Goal: Information Seeking & Learning: Check status

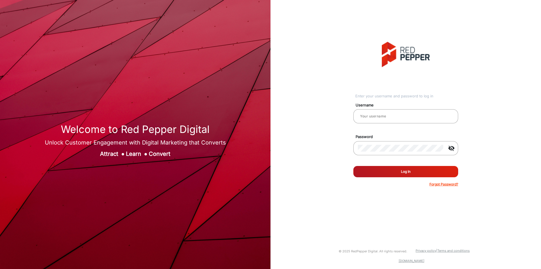
type input "[PERSON_NAME]"
click at [395, 166] on button "Log In" at bounding box center [405, 171] width 105 height 11
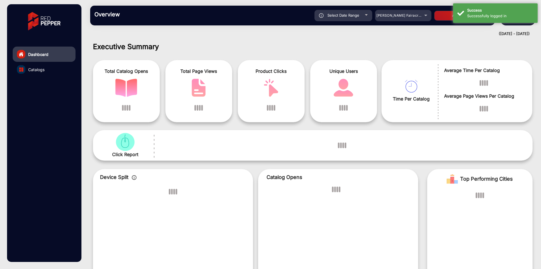
scroll to position [4, 0]
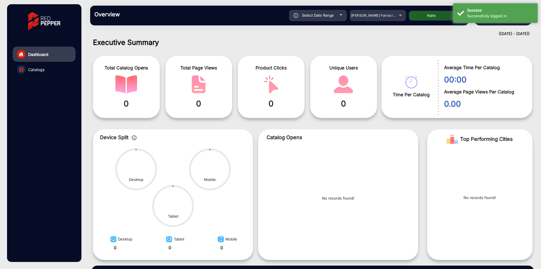
click at [377, 22] on div "Overview Reports Understand what makes your customers tick and learn how they a…" at bounding box center [279, 16] width 379 height 20
click at [377, 15] on span "[PERSON_NAME] Fairacre Farms" at bounding box center [379, 15] width 56 height 4
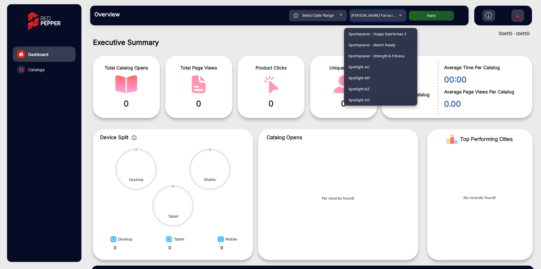
scroll to position [1508, 0]
click at [367, 56] on span "Spotlight AU" at bounding box center [359, 55] width 21 height 11
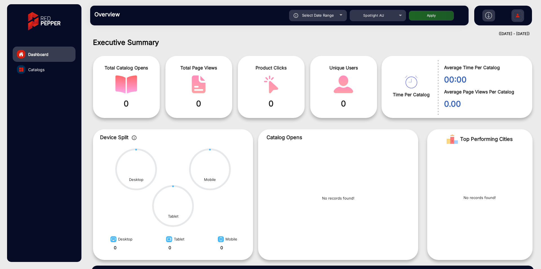
click at [338, 13] on div "Select Date Range" at bounding box center [318, 15] width 58 height 11
type input "[DATE]"
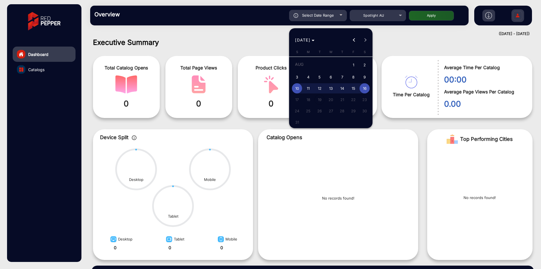
click at [353, 68] on span "1" at bounding box center [353, 65] width 10 height 12
type input "[DATE]"
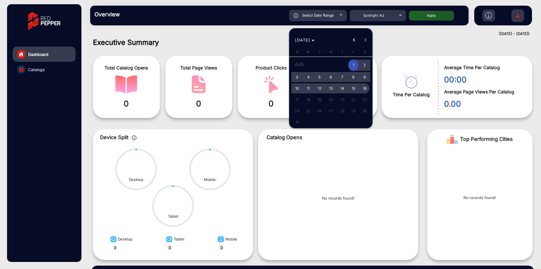
click at [361, 85] on button "16" at bounding box center [364, 88] width 11 height 11
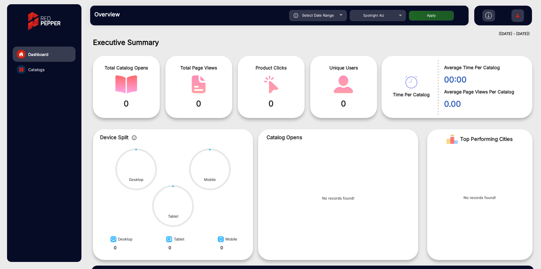
type input "[DATE]"
click at [439, 19] on button "Apply" at bounding box center [431, 16] width 45 height 10
type input "[DATE]"
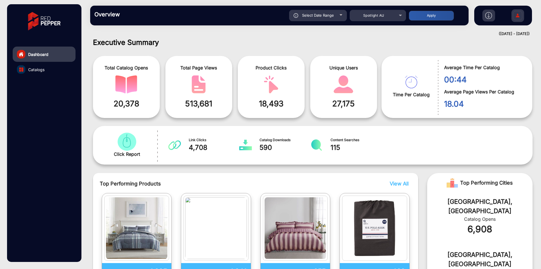
click at [324, 12] on div "Select Date Range" at bounding box center [318, 15] width 58 height 11
type input "[DATE]"
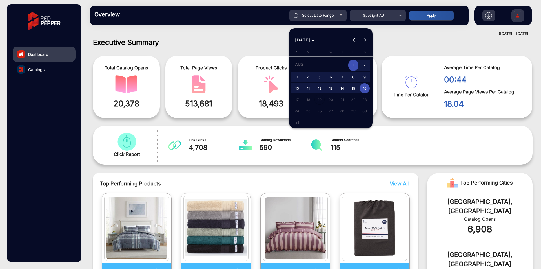
click at [320, 75] on span "5" at bounding box center [320, 77] width 10 height 10
type input "[DATE]"
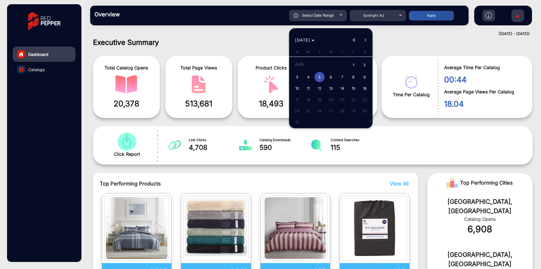
click at [320, 75] on span "5" at bounding box center [320, 77] width 10 height 10
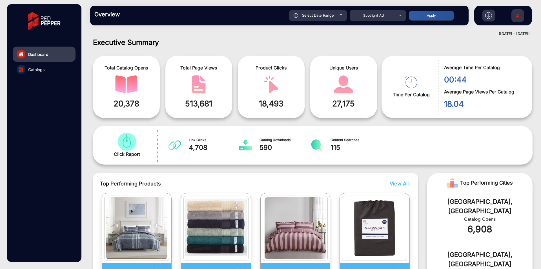
type input "[DATE]"
click at [438, 16] on button "Apply" at bounding box center [431, 16] width 45 height 10
type input "[DATE]"
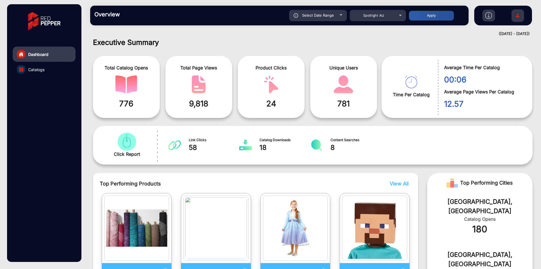
click at [331, 14] on span "Select Date Range" at bounding box center [318, 15] width 32 height 5
type input "[DATE]"
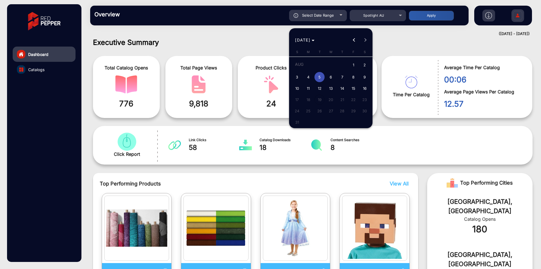
click at [370, 12] on div at bounding box center [270, 134] width 541 height 269
click at [371, 12] on div "Spotlight AU" at bounding box center [373, 15] width 45 height 7
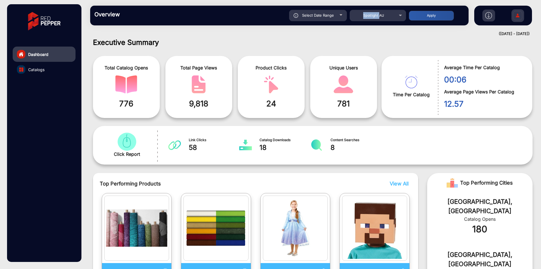
scroll to position [1464, 0]
click at [371, 14] on div at bounding box center [270, 134] width 541 height 269
click at [370, 19] on mat-select "Spotlight AU" at bounding box center [378, 15] width 56 height 11
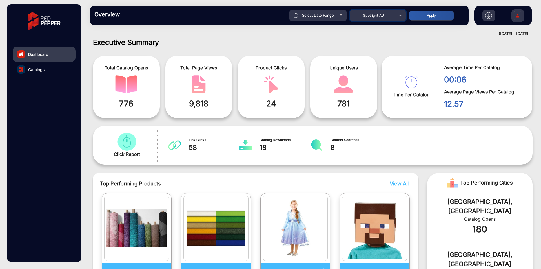
click at [371, 15] on span "Spotlight AU" at bounding box center [373, 15] width 21 height 4
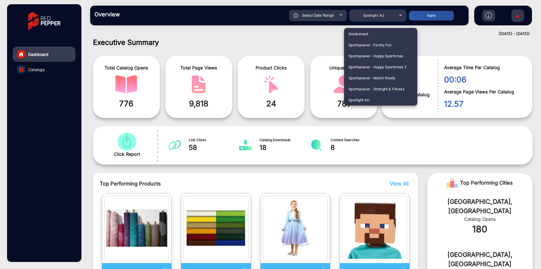
scroll to position [860, 0]
click at [365, 44] on span "[PERSON_NAME]" at bounding box center [363, 44] width 28 height 11
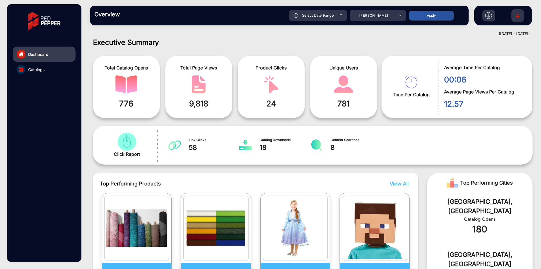
click at [329, 14] on span "Select Date Range" at bounding box center [318, 15] width 32 height 5
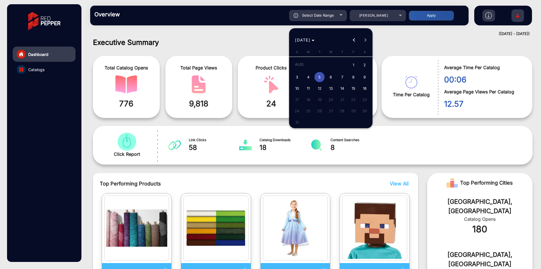
type input "[DATE]"
click at [353, 62] on span "1" at bounding box center [353, 65] width 10 height 12
type input "[DATE]"
click at [353, 62] on span "1" at bounding box center [353, 65] width 10 height 12
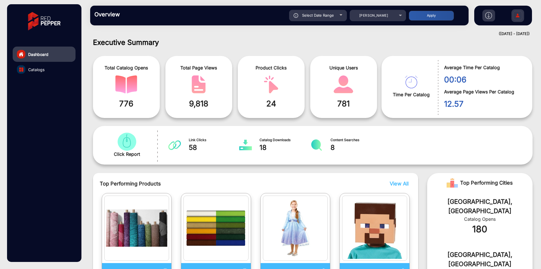
type input "[DATE]"
click at [429, 21] on div "Overview Reports Understand what makes your customers tick and learn how they a…" at bounding box center [279, 16] width 379 height 20
click at [431, 17] on button "Apply" at bounding box center [431, 16] width 45 height 10
type input "[DATE]"
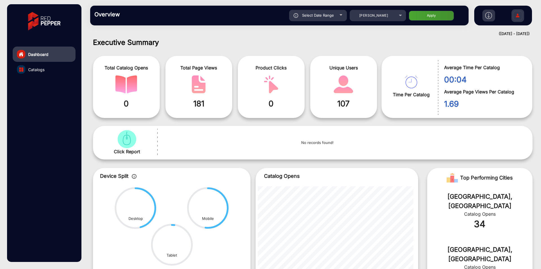
click at [331, 17] on div "Select Date Range" at bounding box center [318, 15] width 58 height 11
type input "[DATE]"
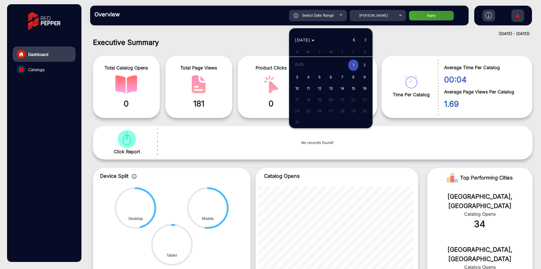
click at [357, 65] on span "1" at bounding box center [353, 65] width 10 height 12
click at [322, 79] on span "5" at bounding box center [320, 77] width 10 height 10
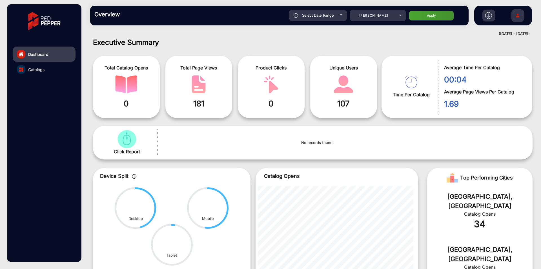
type input "[DATE]"
click at [433, 13] on button "Apply" at bounding box center [431, 16] width 45 height 10
type input "[DATE]"
click at [335, 13] on div "Select Date Range" at bounding box center [318, 15] width 58 height 11
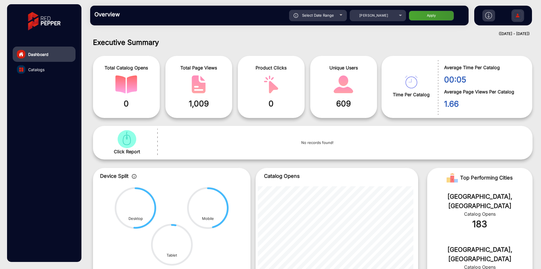
type input "[DATE]"
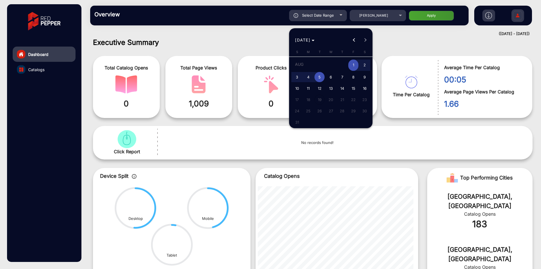
click at [331, 77] on span "6" at bounding box center [331, 77] width 10 height 10
type input "[DATE]"
click at [337, 90] on button "14" at bounding box center [342, 88] width 11 height 11
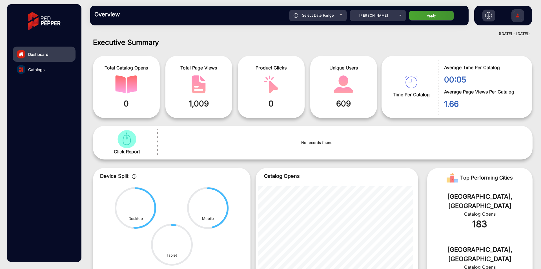
type input "[DATE]"
click at [421, 19] on button "Apply" at bounding box center [431, 16] width 45 height 10
type input "[DATE]"
click at [335, 15] on div "Select Date Range" at bounding box center [318, 15] width 58 height 11
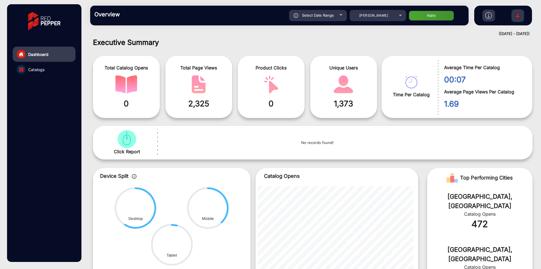
type input "[DATE]"
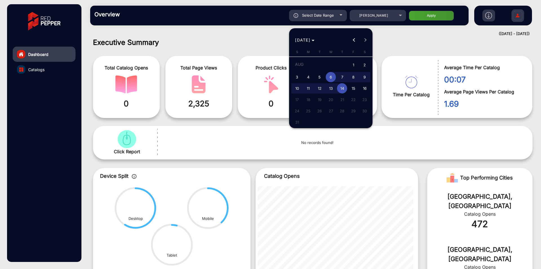
click at [354, 92] on span "15" at bounding box center [353, 88] width 10 height 10
type input "[DATE]"
click at [365, 90] on span "16" at bounding box center [365, 88] width 10 height 10
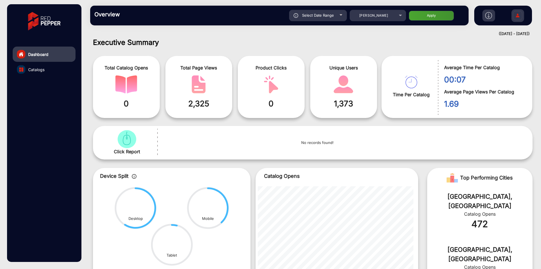
type input "[DATE]"
click at [429, 18] on button "Apply" at bounding box center [431, 16] width 45 height 10
type input "[DATE]"
click at [331, 16] on span "Select Date Range" at bounding box center [318, 15] width 32 height 5
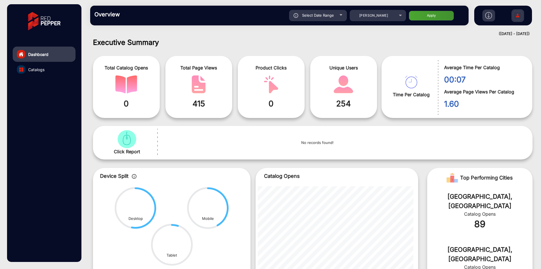
type input "[DATE]"
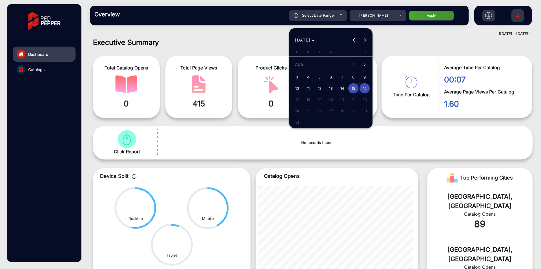
click at [351, 65] on span "1" at bounding box center [353, 65] width 10 height 12
type input "[DATE]"
click at [355, 76] on span "8" at bounding box center [353, 77] width 10 height 10
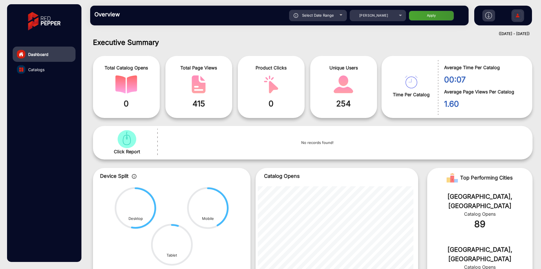
type input "[DATE]"
click at [430, 18] on button "Apply" at bounding box center [431, 16] width 45 height 10
type input "[DATE]"
click at [327, 10] on div "Select Date Range" at bounding box center [318, 15] width 58 height 11
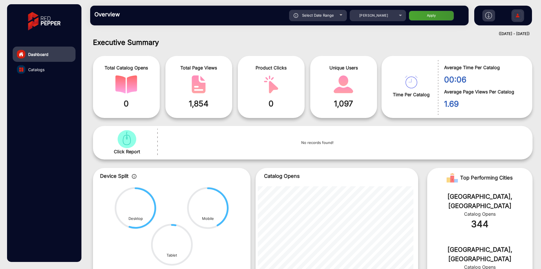
type input "[DATE]"
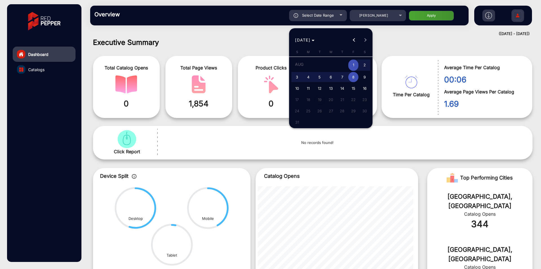
click at [354, 65] on span "1" at bounding box center [353, 65] width 10 height 12
click at [368, 64] on span "2" at bounding box center [365, 65] width 10 height 12
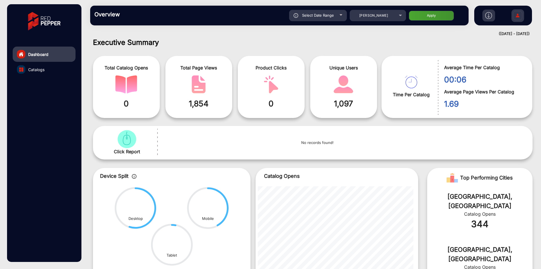
type input "[DATE]"
click at [416, 17] on button "Apply" at bounding box center [431, 16] width 45 height 10
type input "[DATE]"
click at [328, 18] on div "Select Date Range" at bounding box center [318, 15] width 58 height 11
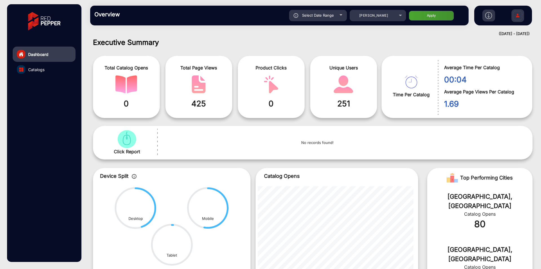
type input "[DATE]"
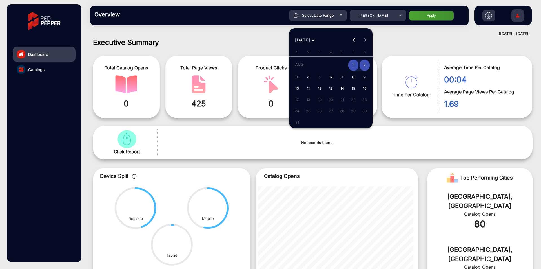
click at [300, 77] on span "3" at bounding box center [297, 77] width 10 height 10
type input "[DATE]"
click at [341, 79] on span "7" at bounding box center [342, 77] width 10 height 10
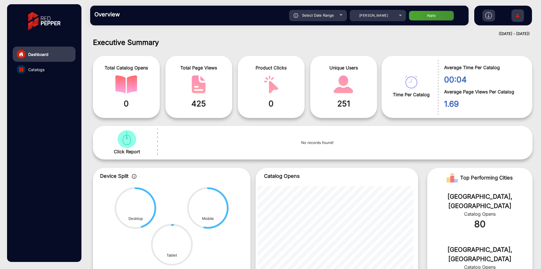
type input "[DATE]"
click at [425, 17] on button "Apply" at bounding box center [431, 16] width 45 height 10
type input "[DATE]"
click at [366, 16] on span "[PERSON_NAME]" at bounding box center [373, 15] width 29 height 4
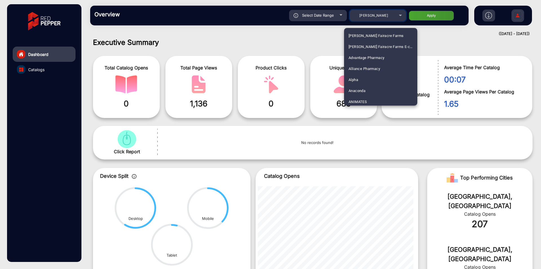
scroll to position [804, 0]
click at [381, 18] on div at bounding box center [270, 134] width 541 height 269
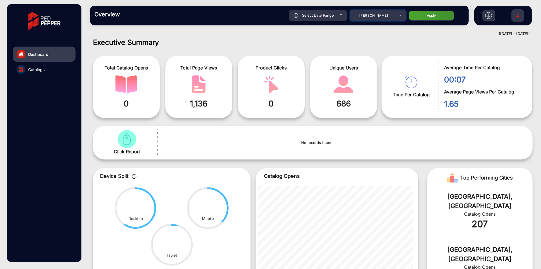
click at [381, 18] on div "[PERSON_NAME]" at bounding box center [373, 15] width 45 height 7
click at [384, 16] on body "Dashboard Catalogs Overview Reports Understand what makes your customers tick a…" at bounding box center [270, 134] width 541 height 269
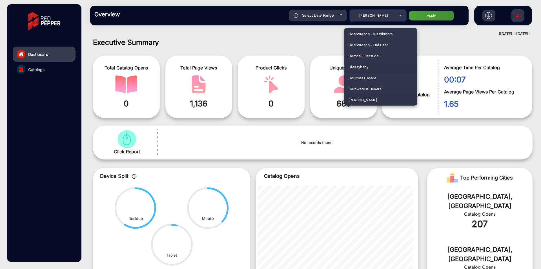
scroll to position [917, 0]
click at [366, 85] on span "[PERSON_NAME]" at bounding box center [363, 86] width 28 height 11
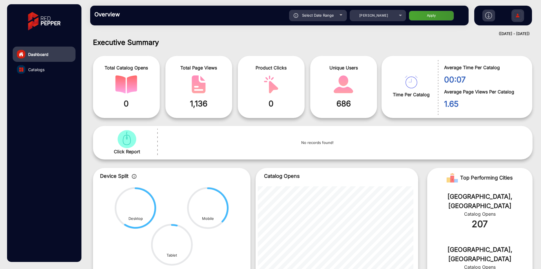
click at [433, 21] on div "Overview Reports Understand what makes your customers tick and learn how they a…" at bounding box center [279, 16] width 379 height 20
click at [434, 16] on button "Apply" at bounding box center [431, 16] width 45 height 10
type input "[DATE]"
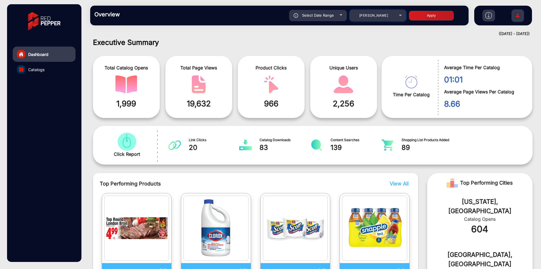
click at [374, 14] on span "[PERSON_NAME]" at bounding box center [373, 15] width 29 height 4
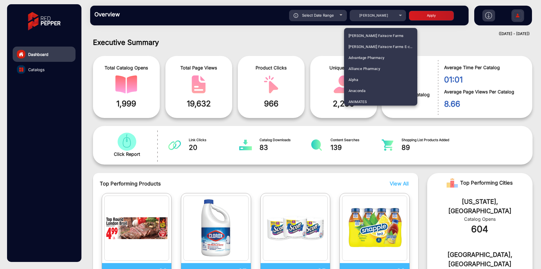
scroll to position [903, 0]
click at [373, 18] on div at bounding box center [270, 134] width 541 height 269
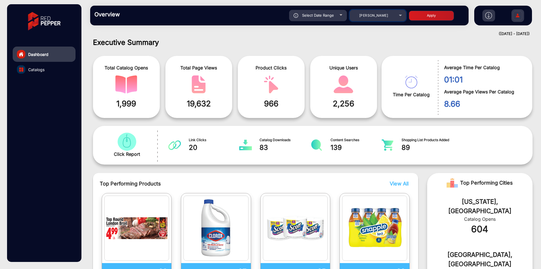
click at [373, 18] on div "[PERSON_NAME]" at bounding box center [373, 15] width 45 height 7
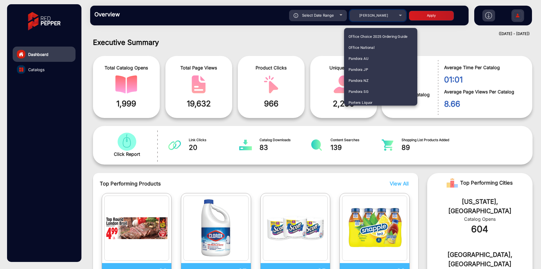
scroll to position [1354, 0]
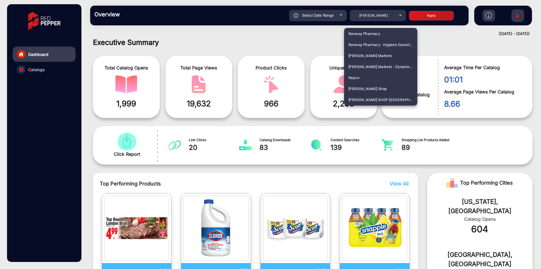
click at [372, 56] on span "[PERSON_NAME] Markets" at bounding box center [371, 55] width 44 height 11
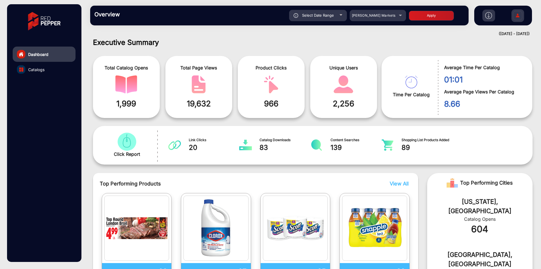
click at [431, 16] on button "Apply" at bounding box center [431, 16] width 45 height 10
type input "[DATE]"
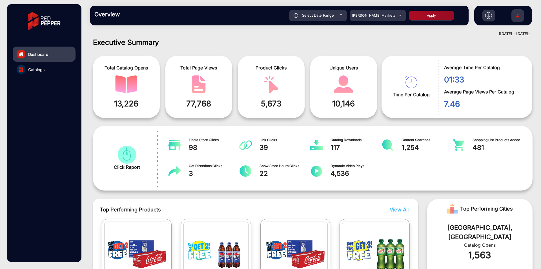
click at [326, 16] on span "Select Date Range" at bounding box center [318, 15] width 32 height 5
type input "[DATE]"
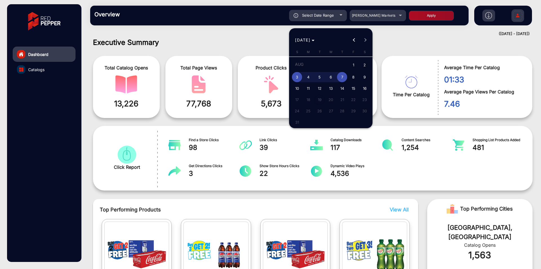
click at [351, 65] on span "1" at bounding box center [353, 65] width 10 height 12
type input "[DATE]"
click at [367, 78] on span "9" at bounding box center [365, 77] width 10 height 10
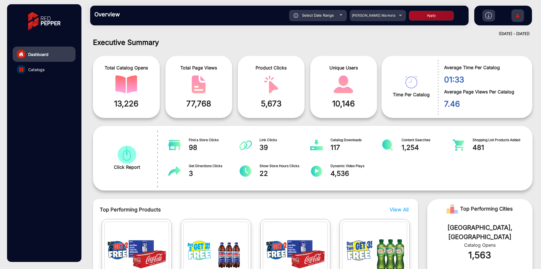
type input "[DATE]"
click at [438, 16] on button "Apply" at bounding box center [431, 16] width 45 height 10
type input "[DATE]"
click at [323, 17] on span "Select Date Range" at bounding box center [318, 15] width 32 height 5
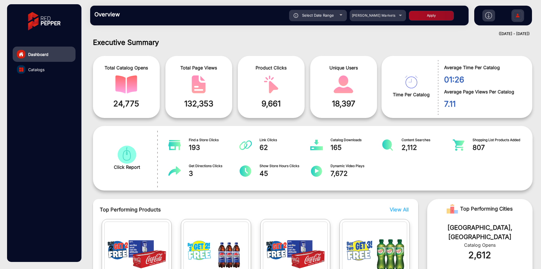
type input "[DATE]"
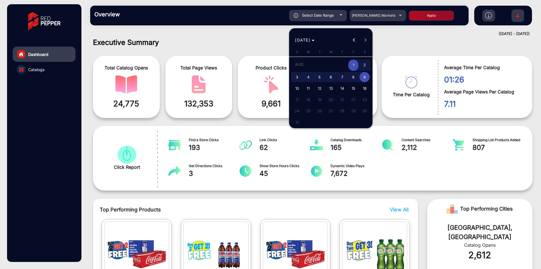
click at [368, 17] on div at bounding box center [270, 134] width 541 height 269
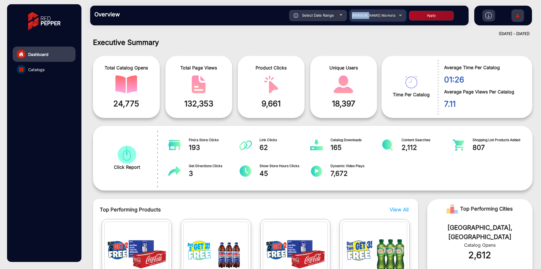
drag, startPoint x: 368, startPoint y: 17, endPoint x: 366, endPoint y: 28, distance: 11.0
click at [368, 17] on span "[PERSON_NAME] Markets" at bounding box center [374, 15] width 44 height 4
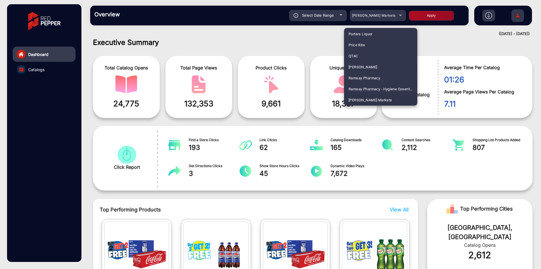
click at [382, 14] on div at bounding box center [270, 134] width 541 height 269
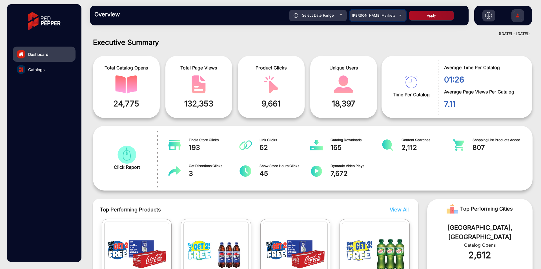
click at [382, 14] on span "[PERSON_NAME] Markets" at bounding box center [374, 15] width 44 height 4
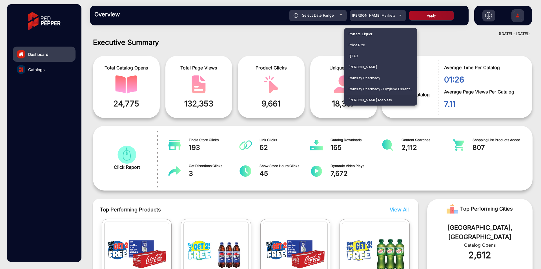
click at [375, 24] on div at bounding box center [270, 134] width 541 height 269
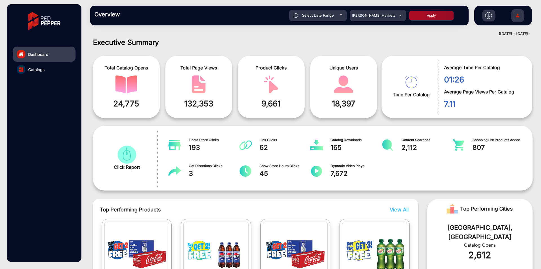
scroll to position [4, 0]
click at [387, 15] on span "[PERSON_NAME] Markets" at bounding box center [374, 15] width 44 height 4
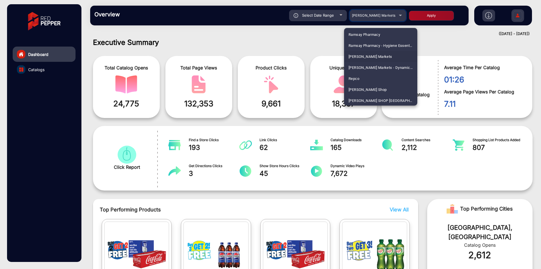
scroll to position [1353, 0]
click at [362, 76] on mat-option "Repco" at bounding box center [380, 78] width 73 height 11
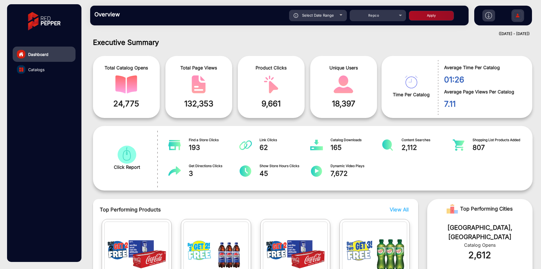
click at [424, 12] on button "Apply" at bounding box center [431, 16] width 45 height 10
type input "[DATE]"
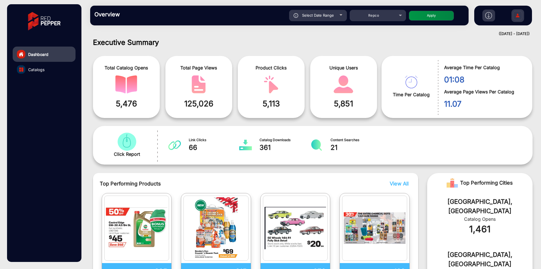
click at [315, 12] on div "Select Date Range" at bounding box center [318, 15] width 58 height 11
type input "[DATE]"
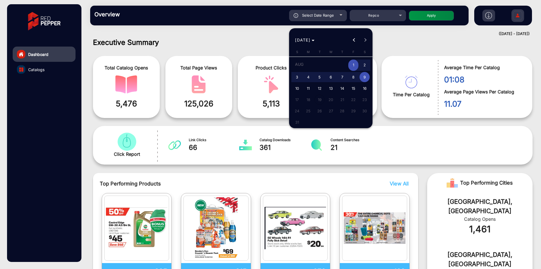
click at [353, 65] on span "1" at bounding box center [353, 65] width 10 height 12
click at [314, 75] on button "5" at bounding box center [319, 76] width 11 height 11
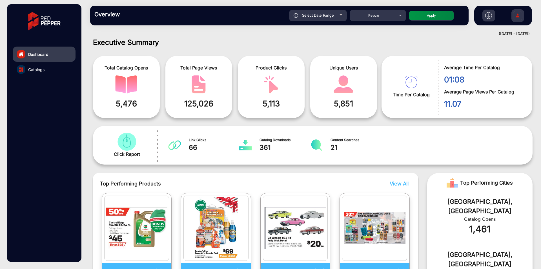
type input "[DATE]"
click at [444, 14] on button "Apply" at bounding box center [431, 16] width 45 height 10
type input "[DATE]"
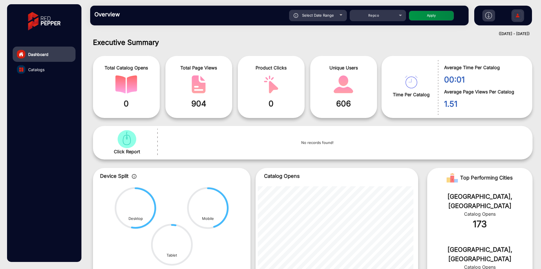
click at [344, 18] on div "Select Date Range" at bounding box center [318, 15] width 58 height 11
type input "[DATE]"
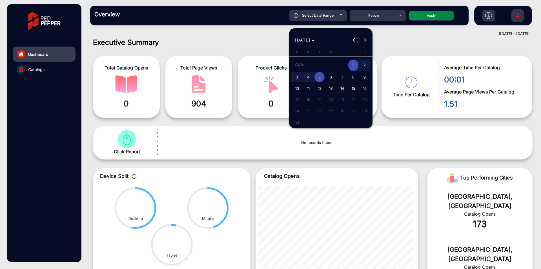
click at [332, 73] on span "6" at bounding box center [331, 77] width 10 height 10
type input "[DATE]"
click at [366, 77] on span "9" at bounding box center [365, 77] width 10 height 10
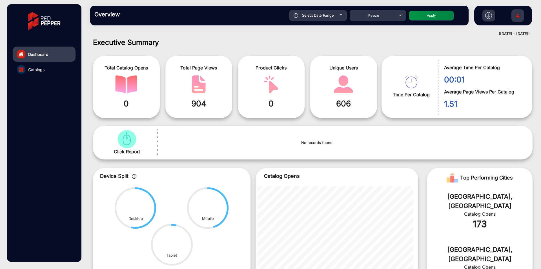
type input "[DATE]"
click at [424, 14] on button "Apply" at bounding box center [431, 16] width 45 height 10
type input "[DATE]"
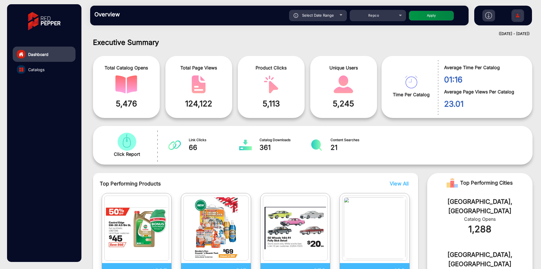
click at [329, 14] on span "Select Date Range" at bounding box center [318, 15] width 32 height 5
type input "[DATE]"
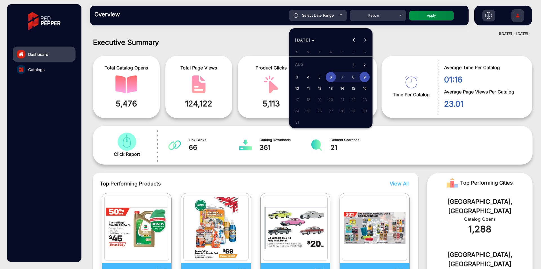
click at [296, 88] on span "10" at bounding box center [297, 88] width 10 height 10
type input "[DATE]"
click at [371, 88] on div "[DATE] S [DATE] M [DATE] T [DATE] W [DATE] T [DATE] F [DATE] S [DATE] 2 3 4 5 6…" at bounding box center [330, 90] width 83 height 81
click at [369, 88] on span "16" at bounding box center [365, 88] width 10 height 10
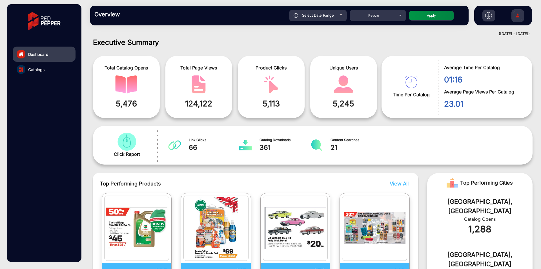
type input "[DATE]"
click at [422, 12] on button "Apply" at bounding box center [431, 16] width 45 height 10
type input "[DATE]"
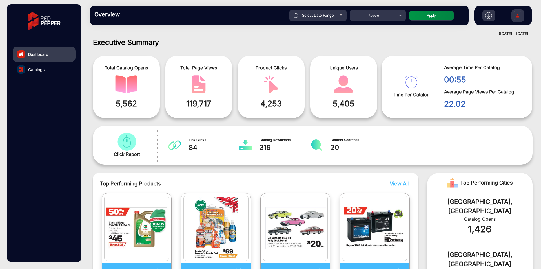
click at [328, 15] on span "Select Date Range" at bounding box center [318, 15] width 32 height 5
type input "[DATE]"
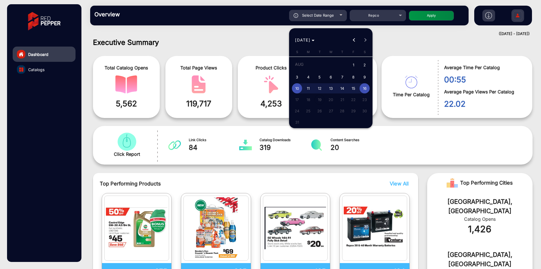
click at [351, 59] on button "1" at bounding box center [353, 65] width 11 height 13
type input "[DATE]"
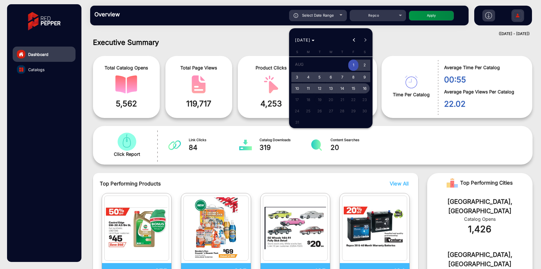
click at [363, 90] on span "16" at bounding box center [365, 88] width 10 height 10
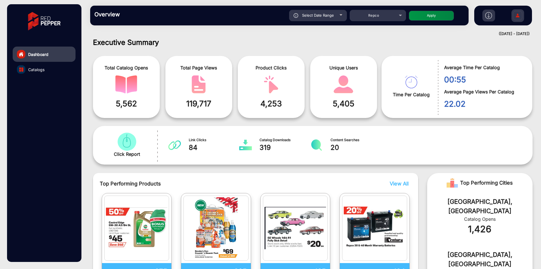
type input "[DATE]"
click at [413, 16] on button "Apply" at bounding box center [431, 16] width 45 height 10
type input "[DATE]"
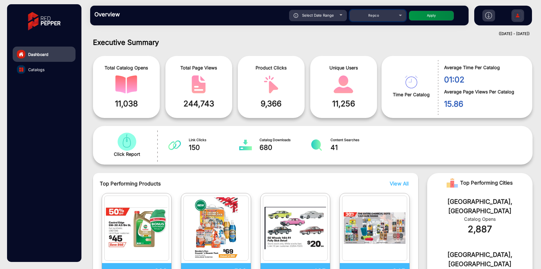
click at [398, 10] on mat-select "Repco" at bounding box center [378, 15] width 56 height 11
click at [398, 13] on div "Repco" at bounding box center [378, 15] width 56 height 7
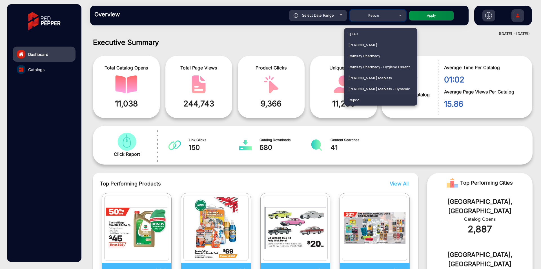
scroll to position [1444, 0]
click at [364, 36] on mat-option "ShopRite" at bounding box center [380, 31] width 73 height 11
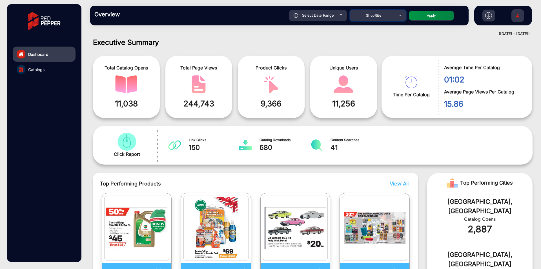
scroll to position [0, 0]
click at [365, 42] on h1 "Executive Summary" at bounding box center [313, 42] width 440 height 8
click at [373, 11] on mat-select "ShopRite" at bounding box center [378, 15] width 56 height 11
click at [373, 13] on div "ShopRite" at bounding box center [373, 15] width 45 height 7
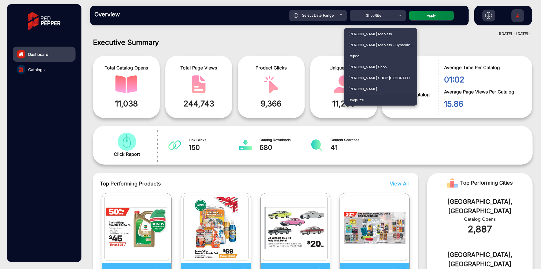
click at [373, 19] on div at bounding box center [270, 134] width 541 height 269
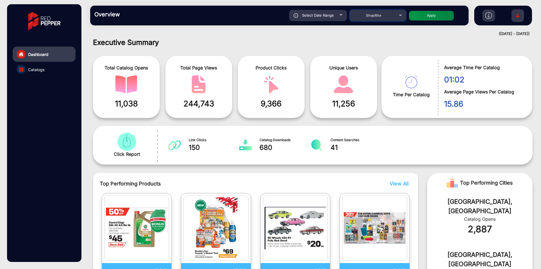
click at [373, 19] on mat-select "ShopRite" at bounding box center [378, 15] width 56 height 11
click at [373, 17] on span "ShopRite" at bounding box center [373, 15] width 15 height 4
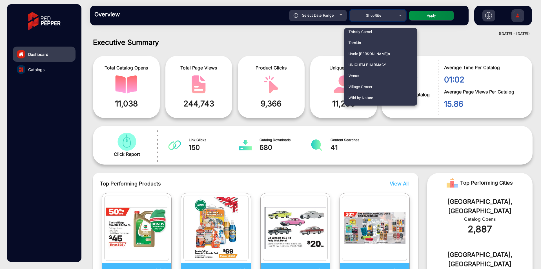
scroll to position [1606, 0]
click at [366, 45] on mat-option "Stratco" at bounding box center [380, 45] width 73 height 11
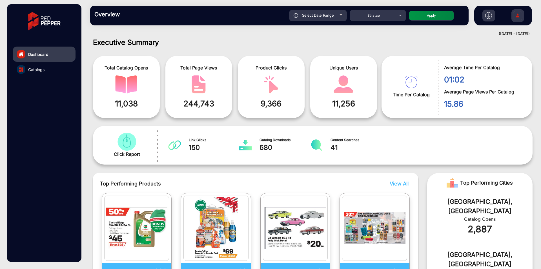
click at [420, 17] on button "Apply" at bounding box center [431, 16] width 45 height 10
type input "[DATE]"
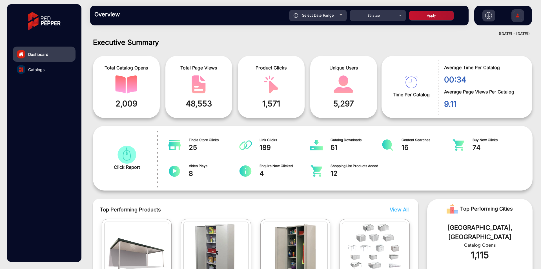
click at [332, 16] on span "Select Date Range" at bounding box center [318, 15] width 32 height 5
type input "[DATE]"
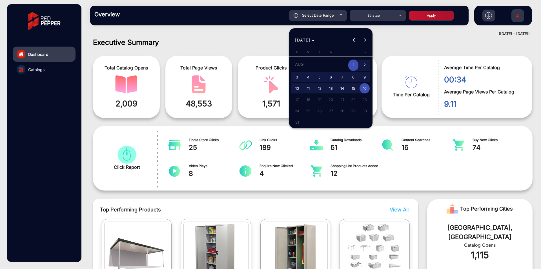
click at [353, 63] on span "1" at bounding box center [353, 65] width 10 height 12
click at [320, 76] on span "5" at bounding box center [320, 77] width 10 height 10
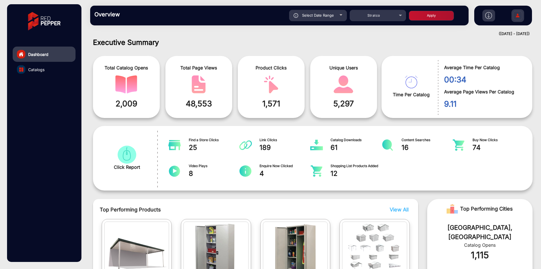
type input "[DATE]"
click at [451, 15] on button "Apply" at bounding box center [431, 16] width 45 height 10
type input "[DATE]"
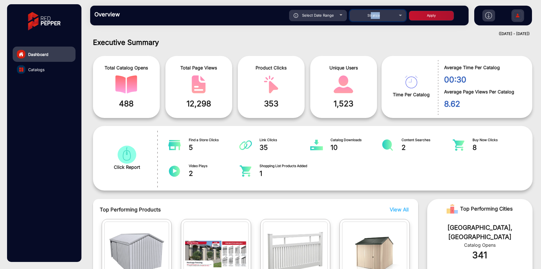
click at [372, 19] on mat-select "Stratco" at bounding box center [378, 15] width 56 height 11
click at [373, 17] on div "Stratco" at bounding box center [373, 15] width 45 height 7
click at [373, 17] on div at bounding box center [270, 134] width 541 height 269
click at [367, 15] on div "Stratco" at bounding box center [373, 15] width 45 height 7
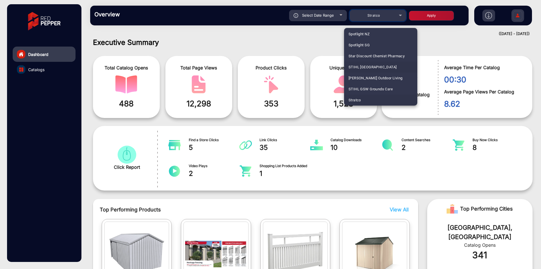
scroll to position [1664, 0]
click at [368, 52] on span "The Fresh Grocer" at bounding box center [364, 53] width 30 height 11
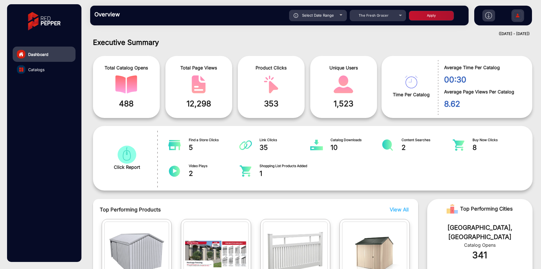
click at [426, 16] on button "Apply" at bounding box center [431, 16] width 45 height 10
type input "[DATE]"
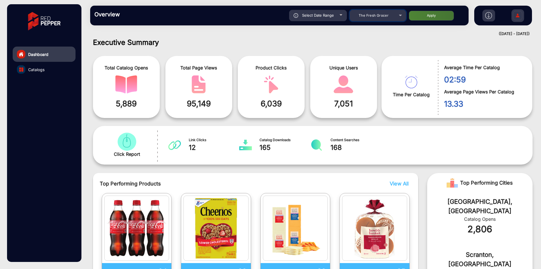
click at [360, 13] on div "The Fresh Grocer" at bounding box center [373, 15] width 45 height 7
click at [361, 21] on div at bounding box center [270, 134] width 541 height 269
click at [366, 17] on span "The Fresh Grocer" at bounding box center [374, 15] width 30 height 4
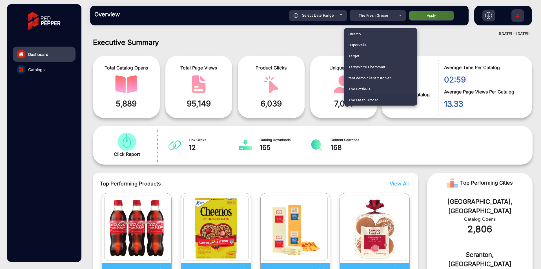
click at [331, 17] on div at bounding box center [270, 134] width 541 height 269
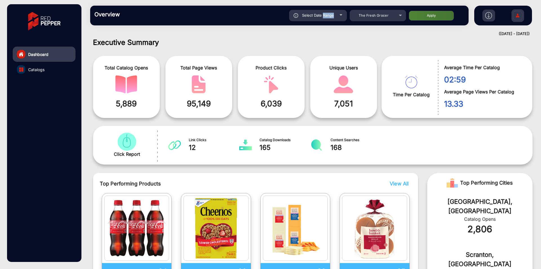
click at [331, 17] on div "Select Date Range" at bounding box center [318, 15] width 58 height 11
type input "[DATE]"
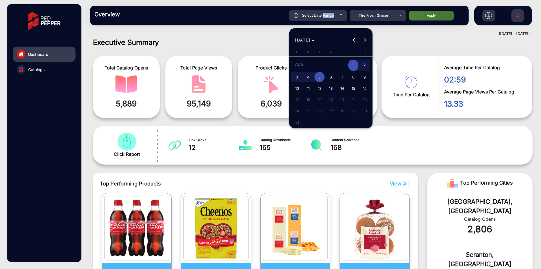
click at [333, 76] on span "6" at bounding box center [331, 77] width 10 height 10
type input "[DATE]"
click at [333, 76] on span "6" at bounding box center [331, 77] width 10 height 10
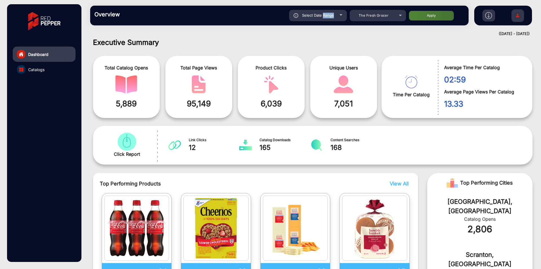
type input "[DATE]"
click at [416, 13] on button "Apply" at bounding box center [431, 16] width 45 height 10
type input "[DATE]"
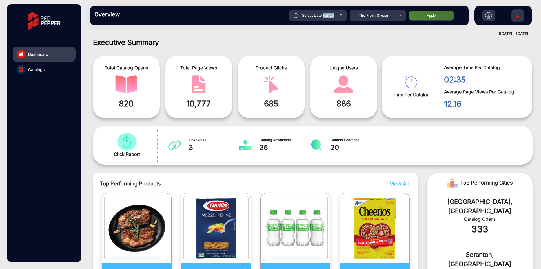
click at [325, 18] on div "Select Date Range" at bounding box center [318, 15] width 58 height 11
type input "[DATE]"
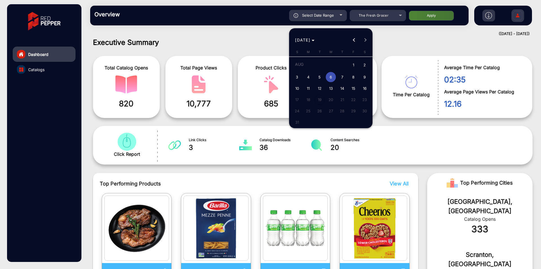
click at [321, 76] on span "5" at bounding box center [320, 77] width 10 height 10
type input "[DATE]"
click at [321, 76] on span "5" at bounding box center [320, 77] width 10 height 10
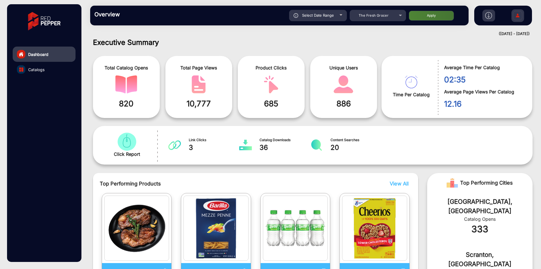
type input "[DATE]"
click at [424, 17] on button "Apply" at bounding box center [431, 16] width 45 height 10
type input "[DATE]"
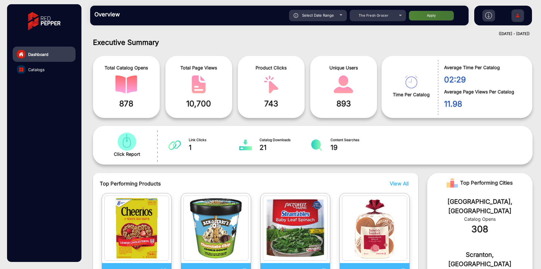
click at [339, 17] on div "Select Date Range" at bounding box center [318, 15] width 58 height 11
type input "[DATE]"
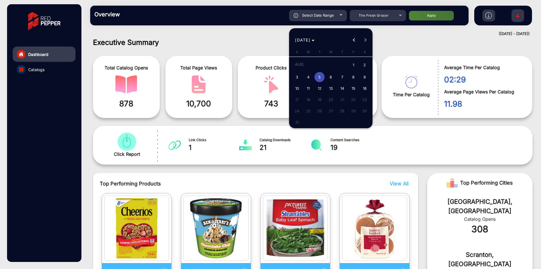
click at [308, 79] on span "4" at bounding box center [308, 77] width 10 height 10
type input "[DATE]"
click at [308, 79] on span "4" at bounding box center [308, 77] width 10 height 10
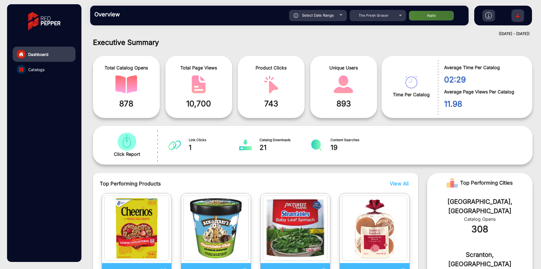
type input "[DATE]"
click at [438, 16] on button "Apply" at bounding box center [431, 16] width 45 height 10
type input "[DATE]"
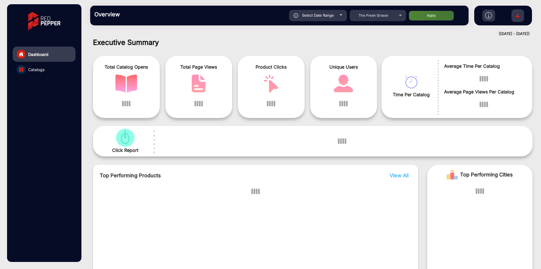
click at [332, 14] on span "Select Date Range" at bounding box center [318, 15] width 32 height 5
type input "[DATE]"
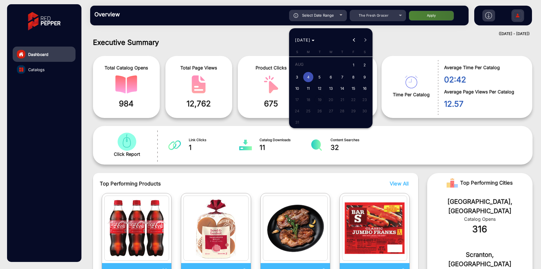
click at [354, 63] on span "1" at bounding box center [353, 65] width 10 height 12
type input "[DATE]"
click at [354, 63] on span "1" at bounding box center [353, 65] width 10 height 12
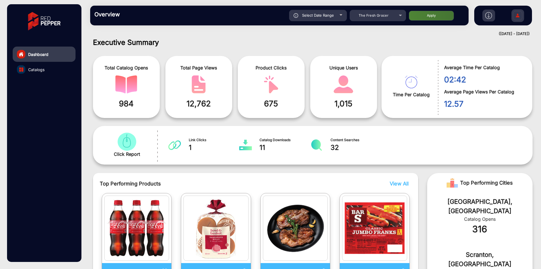
type input "[DATE]"
click at [429, 17] on button "Apply" at bounding box center [431, 16] width 45 height 10
type input "[DATE]"
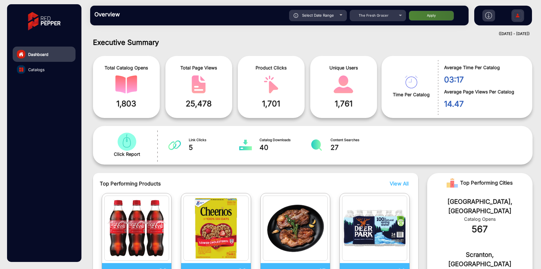
click at [318, 14] on span "Select Date Range" at bounding box center [318, 15] width 32 height 5
type input "[DATE]"
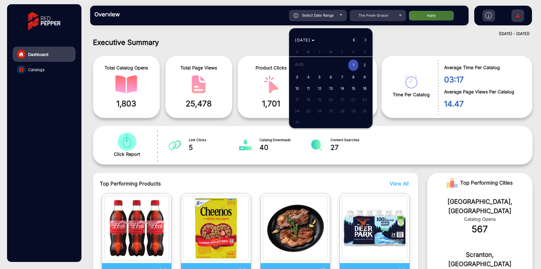
click at [374, 18] on div at bounding box center [270, 134] width 541 height 269
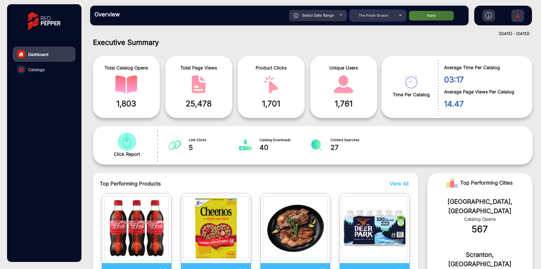
click at [374, 18] on div "The Fresh Grocer" at bounding box center [373, 15] width 45 height 7
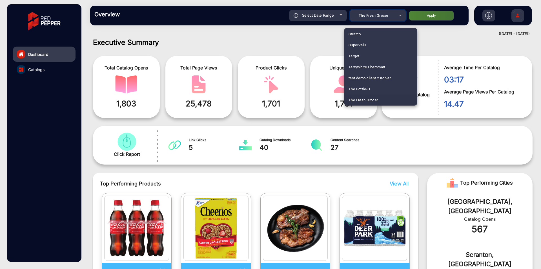
scroll to position [1409, 0]
click at [376, 80] on mat-option "Smart & Final" at bounding box center [380, 77] width 73 height 11
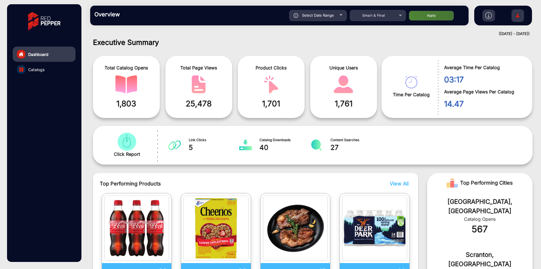
drag, startPoint x: 440, startPoint y: 1, endPoint x: 440, endPoint y: 7, distance: 6.2
click at [440, 3] on div "Overview Reports Understand what makes your customers tick and learn how they a…" at bounding box center [313, 15] width 457 height 31
click at [437, 14] on button "Apply" at bounding box center [431, 16] width 45 height 10
type input "[DATE]"
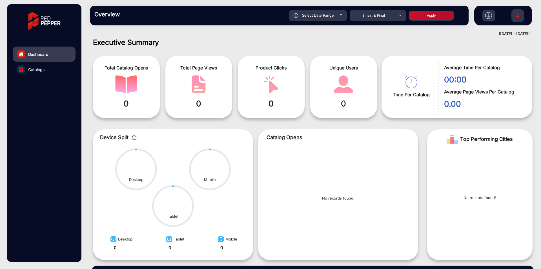
click at [330, 16] on span "Select Date Range" at bounding box center [318, 15] width 32 height 5
type input "[DATE]"
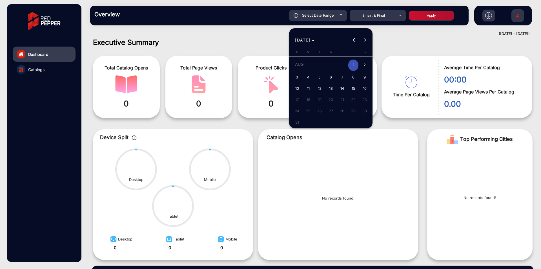
click at [367, 62] on span "2" at bounding box center [365, 65] width 10 height 12
type input "[DATE]"
click at [367, 62] on span "2" at bounding box center [365, 65] width 10 height 12
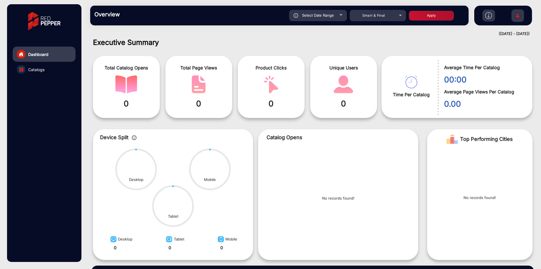
type input "[DATE]"
drag, startPoint x: 447, startPoint y: 6, endPoint x: 444, endPoint y: 13, distance: 8.1
click at [446, 10] on div "Overview Reports Understand what makes your customers tick and learn how they a…" at bounding box center [279, 16] width 379 height 20
click at [444, 13] on button "Apply" at bounding box center [431, 16] width 45 height 10
type input "[DATE]"
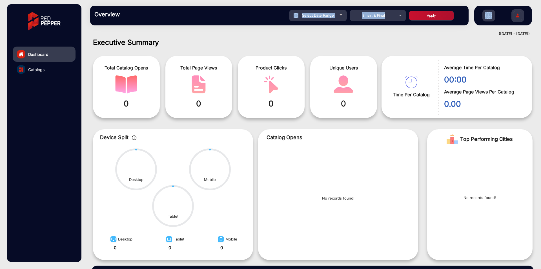
type input "[DATE]"
click at [323, 15] on span "Select Date Range" at bounding box center [318, 15] width 32 height 5
type input "[DATE]"
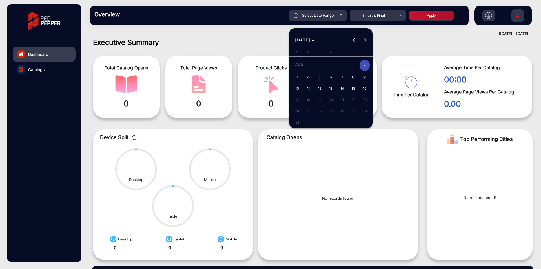
click at [300, 76] on span "3" at bounding box center [297, 77] width 10 height 10
type input "[DATE]"
click at [300, 76] on span "3" at bounding box center [297, 77] width 10 height 10
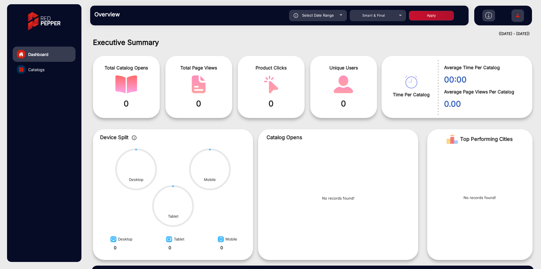
type input "[DATE]"
click at [451, 16] on button "Apply" at bounding box center [431, 16] width 45 height 10
type input "[DATE]"
click at [333, 14] on span "Select Date Range" at bounding box center [318, 15] width 32 height 5
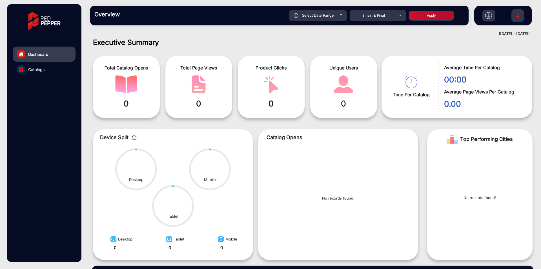
type input "[DATE]"
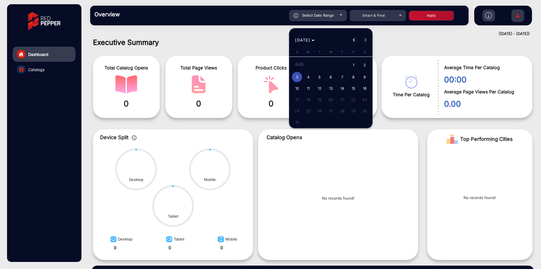
click at [311, 78] on span "4" at bounding box center [308, 77] width 10 height 10
type input "[DATE]"
click at [311, 78] on span "4" at bounding box center [308, 77] width 10 height 10
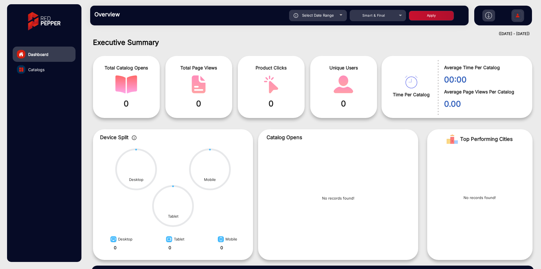
type input "[DATE]"
click at [442, 16] on button "Apply" at bounding box center [431, 16] width 45 height 10
type input "[DATE]"
click at [338, 17] on div "Select Date Range" at bounding box center [318, 15] width 58 height 11
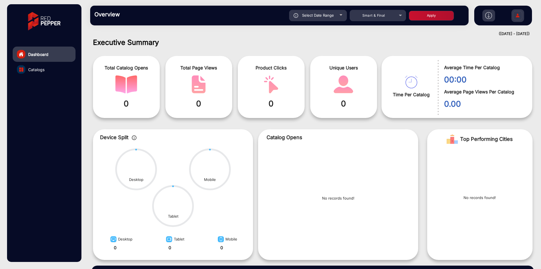
type input "[DATE]"
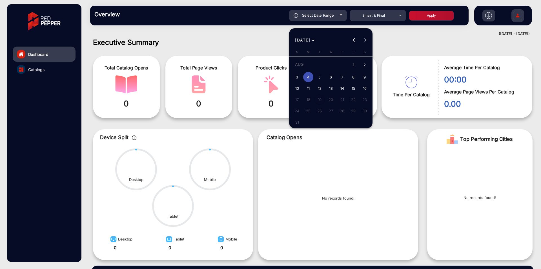
click at [323, 77] on span "5" at bounding box center [320, 77] width 10 height 10
type input "[DATE]"
click at [323, 77] on span "5" at bounding box center [320, 77] width 10 height 10
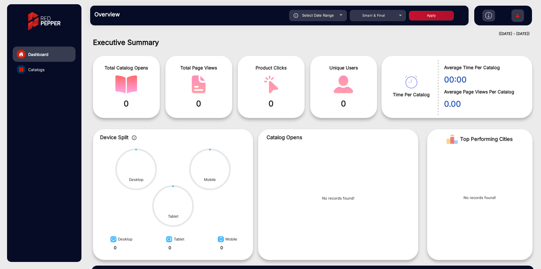
type input "[DATE]"
click at [444, 19] on button "Apply" at bounding box center [431, 16] width 45 height 10
type input "[DATE]"
click at [338, 15] on div "Select Date Range" at bounding box center [318, 15] width 58 height 11
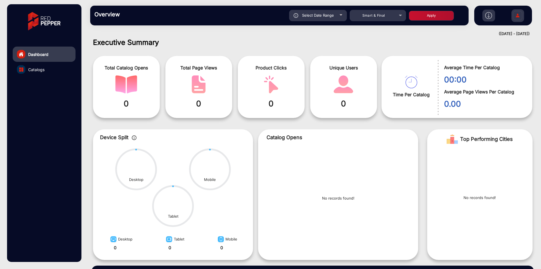
type input "[DATE]"
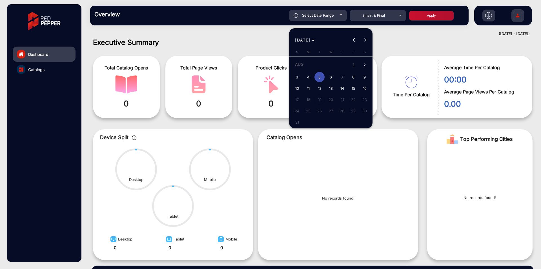
click at [333, 74] on span "6" at bounding box center [331, 77] width 10 height 10
type input "[DATE]"
drag, startPoint x: 333, startPoint y: 74, endPoint x: 398, endPoint y: 27, distance: 80.1
click at [333, 74] on span "6" at bounding box center [331, 77] width 10 height 10
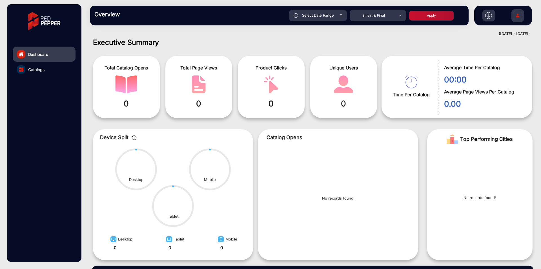
type input "[DATE]"
click at [434, 12] on button "Apply" at bounding box center [431, 16] width 45 height 10
type input "[DATE]"
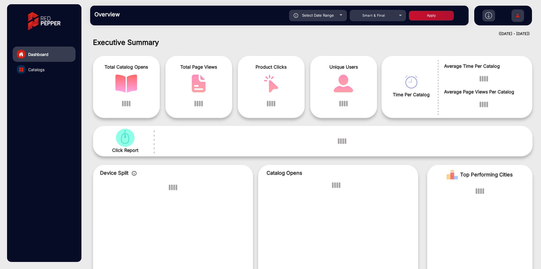
click at [344, 13] on div "Select Date Range" at bounding box center [318, 15] width 58 height 11
type input "[DATE]"
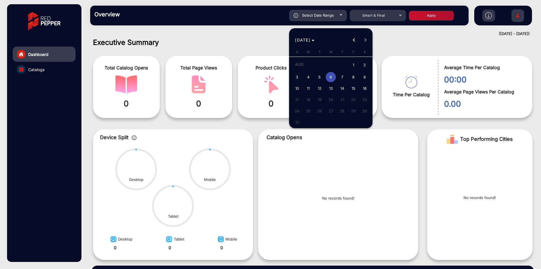
click at [345, 76] on span "7" at bounding box center [342, 77] width 10 height 10
type input "[DATE]"
click at [345, 76] on span "7" at bounding box center [342, 77] width 10 height 10
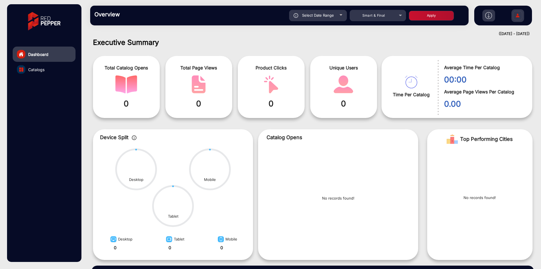
type input "[DATE]"
click at [441, 15] on button "Apply" at bounding box center [431, 16] width 45 height 10
type input "[DATE]"
click at [335, 12] on div "Select Date Range" at bounding box center [318, 15] width 58 height 11
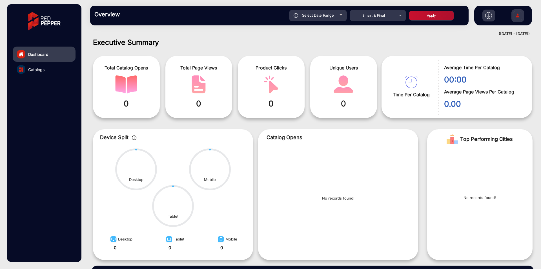
type input "[DATE]"
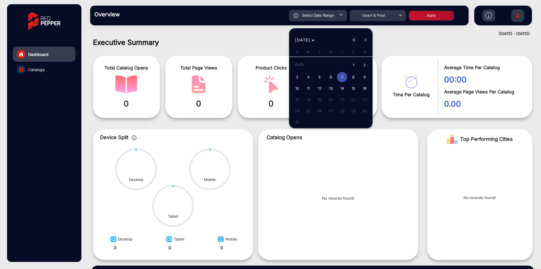
click at [349, 80] on span "8" at bounding box center [353, 77] width 10 height 10
type input "[DATE]"
click at [349, 80] on span "8" at bounding box center [353, 77] width 10 height 10
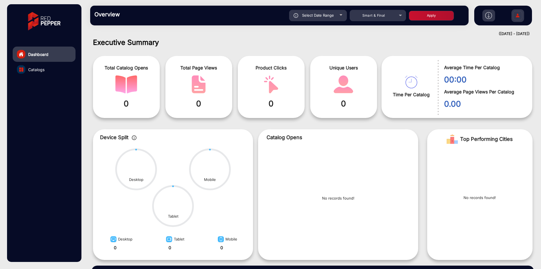
type input "[DATE]"
click at [431, 21] on div "Overview Reports Understand what makes your customers tick and learn how they a…" at bounding box center [279, 16] width 379 height 20
click at [432, 18] on button "Apply" at bounding box center [431, 16] width 45 height 10
type input "[DATE]"
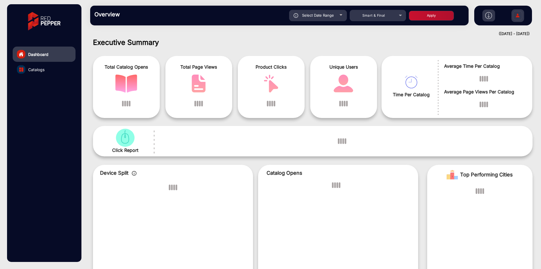
click at [315, 19] on div "Select Date Range" at bounding box center [318, 15] width 58 height 11
type input "[DATE]"
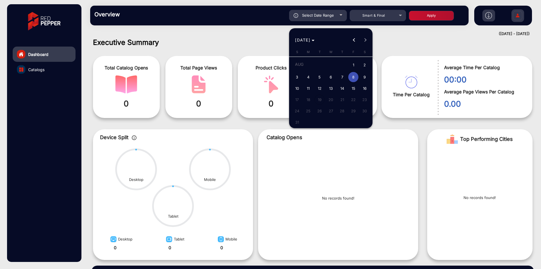
click at [295, 87] on span "10" at bounding box center [297, 88] width 10 height 10
type input "[DATE]"
click at [295, 87] on span "10" at bounding box center [297, 88] width 10 height 10
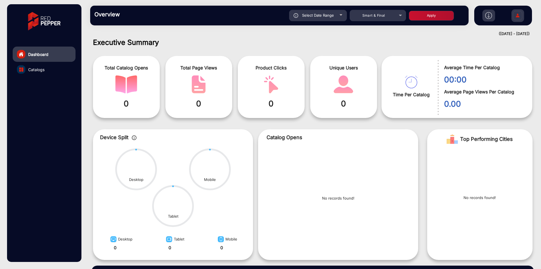
type input "[DATE]"
click at [419, 20] on button "Apply" at bounding box center [431, 16] width 45 height 10
type input "[DATE]"
click at [333, 13] on span "Select Date Range" at bounding box center [318, 15] width 32 height 5
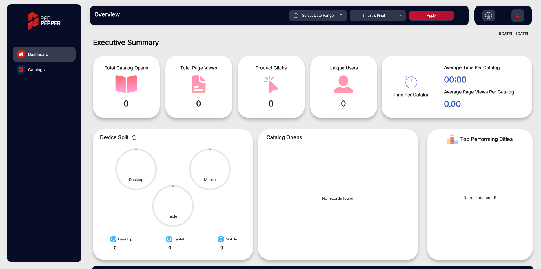
type input "[DATE]"
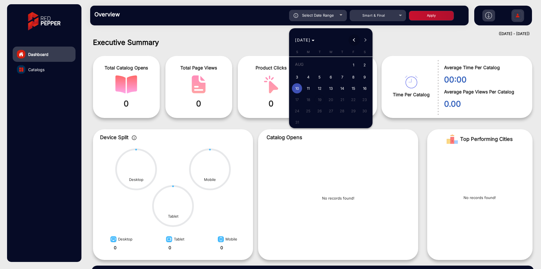
click at [351, 40] on span "Previous month" at bounding box center [354, 39] width 11 height 11
click at [335, 122] on span "30" at bounding box center [331, 121] width 10 height 10
type input "[DATE]"
click at [340, 121] on span "31" at bounding box center [342, 121] width 10 height 10
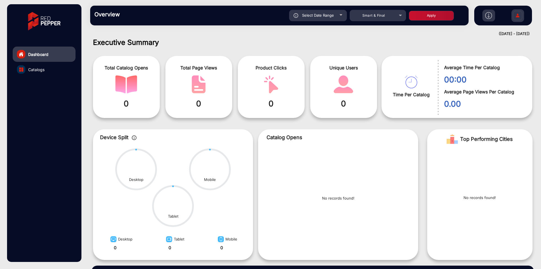
type input "[DATE]"
click at [427, 19] on button "Apply" at bounding box center [431, 16] width 45 height 10
type input "[DATE]"
click at [322, 16] on span "Select Date Range" at bounding box center [318, 15] width 32 height 5
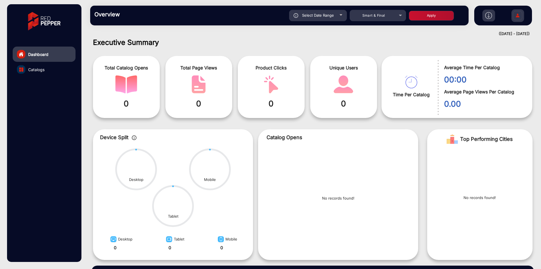
type input "[DATE]"
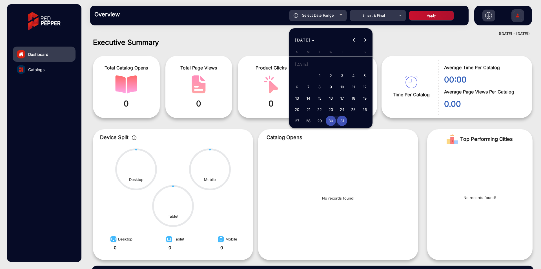
click at [342, 123] on span "31" at bounding box center [342, 121] width 10 height 10
type input "[DATE]"
click at [342, 123] on span "31" at bounding box center [342, 121] width 10 height 10
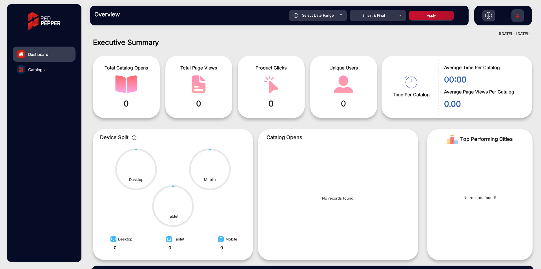
type input "[DATE]"
click at [439, 17] on button "Apply" at bounding box center [431, 16] width 45 height 10
type input "[DATE]"
click at [327, 17] on span "Select Date Range" at bounding box center [318, 15] width 32 height 5
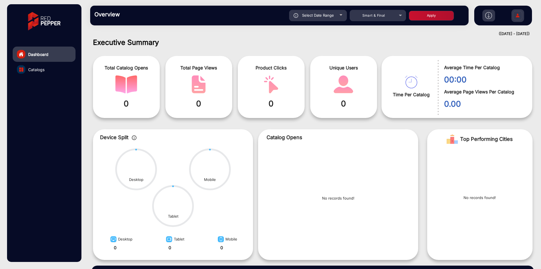
type input "[DATE]"
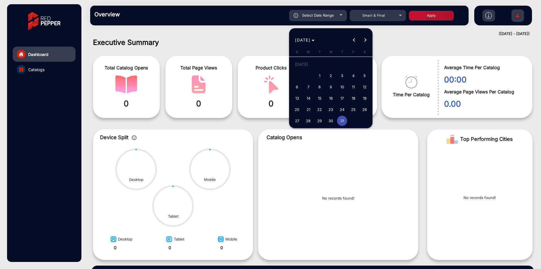
click at [339, 120] on span "31" at bounding box center [342, 121] width 10 height 10
click at [296, 111] on span "20" at bounding box center [297, 109] width 10 height 10
type input "[DATE]"
click at [339, 123] on span "31" at bounding box center [342, 121] width 10 height 10
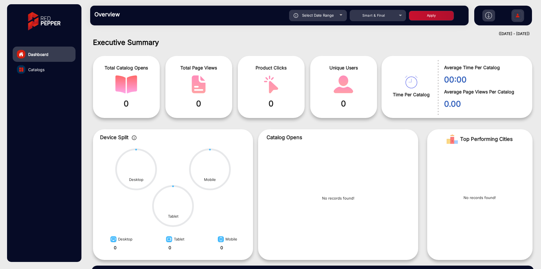
type input "[DATE]"
click at [431, 14] on button "Apply" at bounding box center [431, 16] width 45 height 10
type input "[DATE]"
click at [333, 15] on span "Select Date Range" at bounding box center [318, 15] width 32 height 5
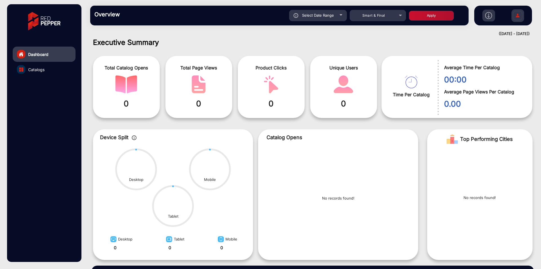
type input "[DATE]"
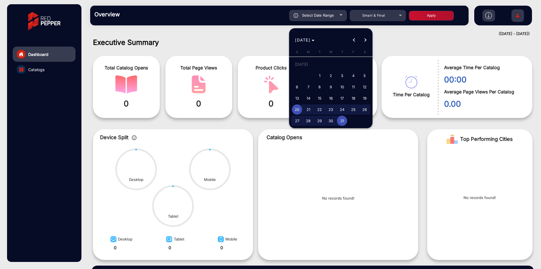
click at [319, 75] on span "1" at bounding box center [320, 75] width 10 height 10
type input "[DATE]"
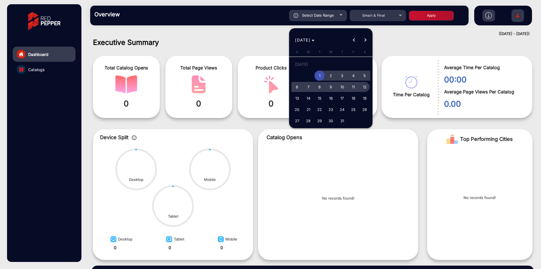
click at [368, 88] on span "12" at bounding box center [365, 87] width 10 height 10
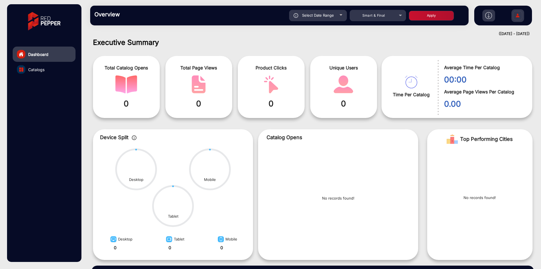
type input "[DATE]"
click at [427, 16] on button "Apply" at bounding box center [431, 16] width 45 height 10
click at [329, 18] on div "Select Date Range" at bounding box center [318, 15] width 58 height 11
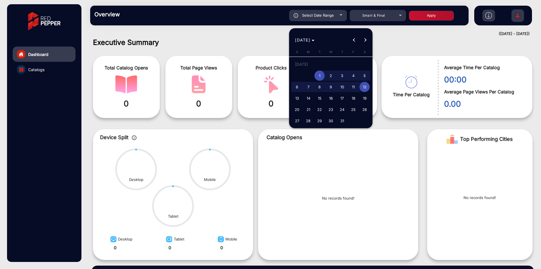
click at [368, 18] on div at bounding box center [270, 134] width 541 height 269
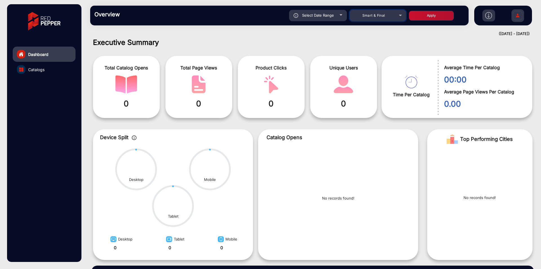
click at [368, 18] on div "Smart & Final" at bounding box center [373, 15] width 45 height 7
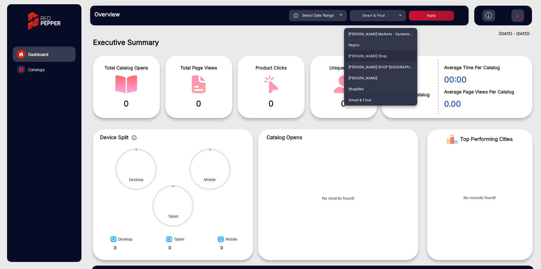
click at [370, 58] on span "[PERSON_NAME] Shop" at bounding box center [368, 55] width 38 height 11
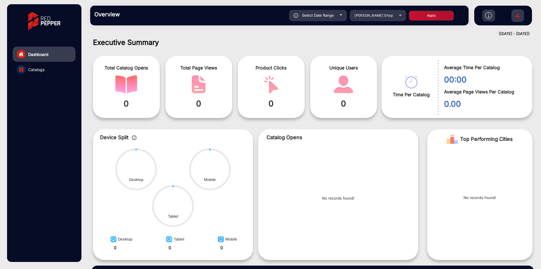
click at [422, 19] on button "Apply" at bounding box center [431, 16] width 45 height 10
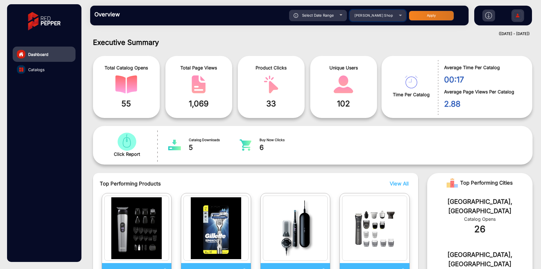
click at [369, 18] on div "[PERSON_NAME] Shop" at bounding box center [373, 15] width 45 height 7
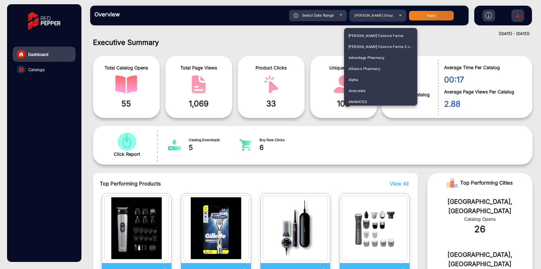
scroll to position [1343, 0]
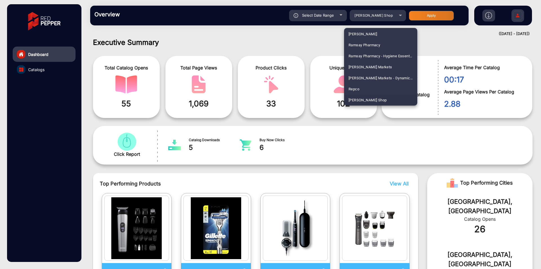
click at [369, 19] on div at bounding box center [270, 134] width 541 height 269
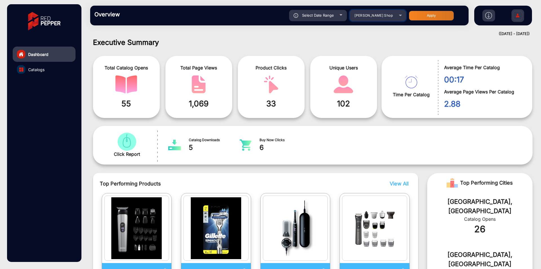
click at [369, 19] on mat-select "[PERSON_NAME] Shop" at bounding box center [378, 15] width 56 height 11
click at [370, 19] on div "[PERSON_NAME] Shop" at bounding box center [373, 15] width 45 height 7
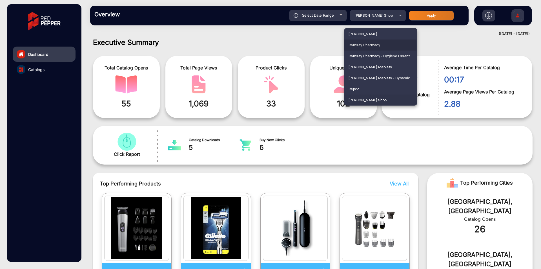
click at [359, 47] on span "Ramsay Pharmacy" at bounding box center [365, 44] width 32 height 11
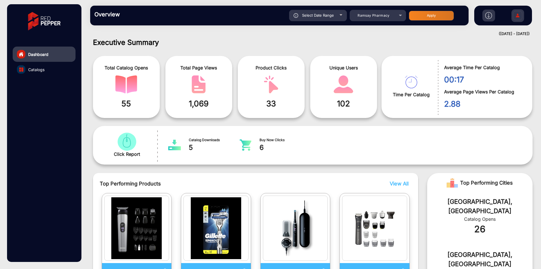
click at [430, 14] on button "Apply" at bounding box center [431, 16] width 45 height 10
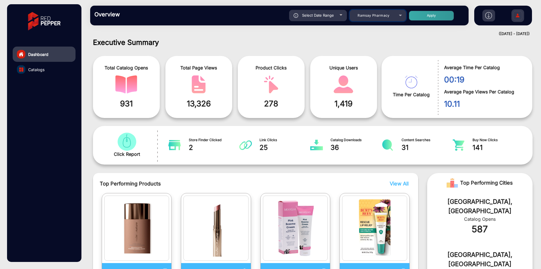
click at [373, 16] on span "Ramsay Pharmacy" at bounding box center [374, 15] width 32 height 4
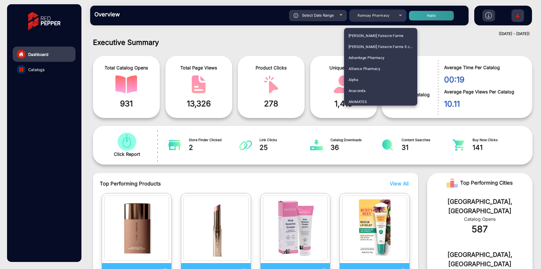
scroll to position [1288, 0]
click at [361, 67] on span "Price Rite" at bounding box center [357, 66] width 16 height 11
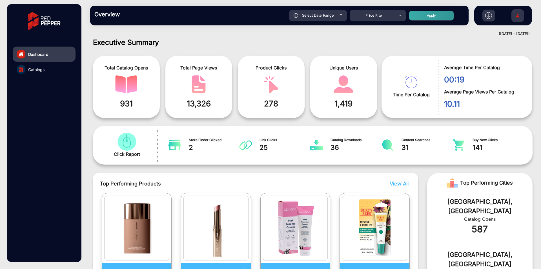
click at [436, 17] on button "Apply" at bounding box center [431, 16] width 45 height 10
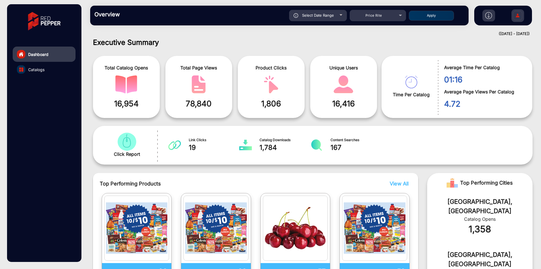
click at [326, 14] on span "Select Date Range" at bounding box center [318, 15] width 32 height 5
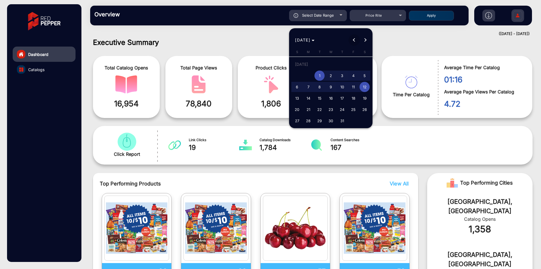
click at [357, 40] on span "Previous month" at bounding box center [354, 39] width 11 height 11
click at [296, 72] on span "1" at bounding box center [297, 75] width 10 height 10
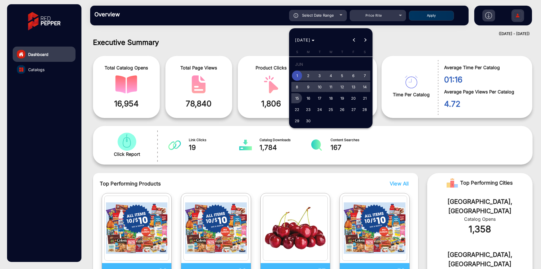
click at [298, 96] on span "15" at bounding box center [297, 98] width 10 height 10
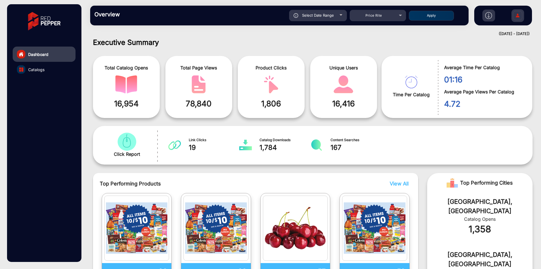
click at [432, 14] on button "Apply" at bounding box center [431, 16] width 45 height 10
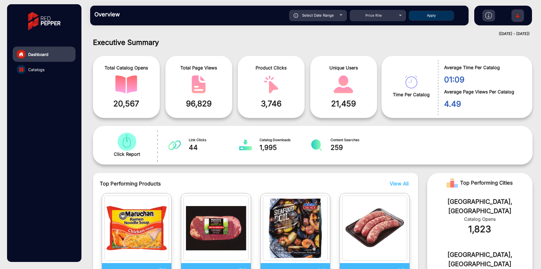
click at [326, 14] on span "Select Date Range" at bounding box center [318, 15] width 32 height 5
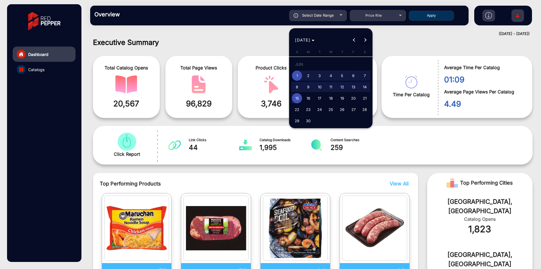
click at [368, 39] on span "Next month" at bounding box center [365, 39] width 11 height 11
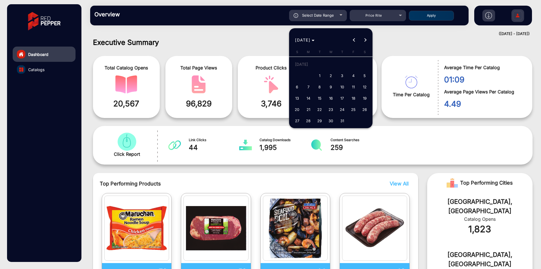
click at [318, 76] on span "1" at bounding box center [320, 75] width 10 height 10
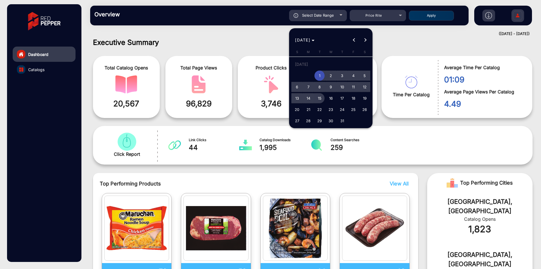
click at [321, 99] on span "15" at bounding box center [320, 98] width 10 height 10
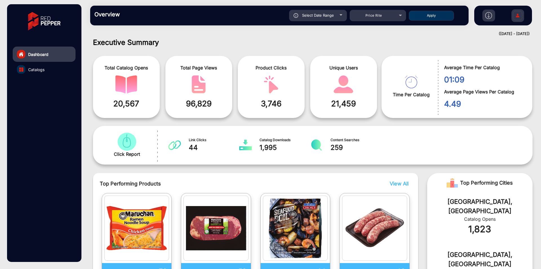
click at [444, 14] on button "Apply" at bounding box center [431, 16] width 45 height 10
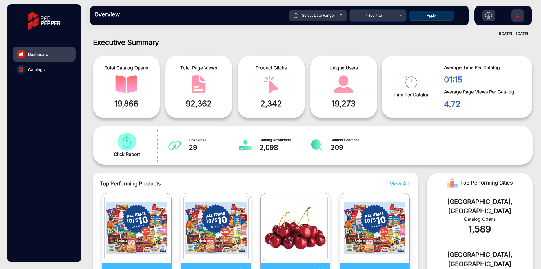
click at [380, 15] on span "Price Rite" at bounding box center [374, 15] width 17 height 4
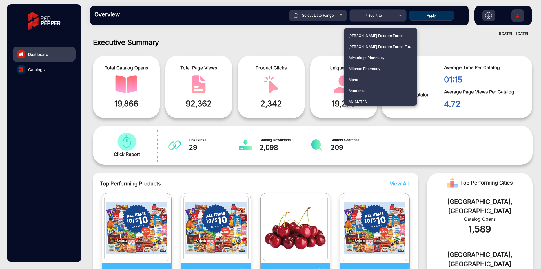
scroll to position [1255, 0]
click at [324, 16] on div at bounding box center [270, 134] width 541 height 269
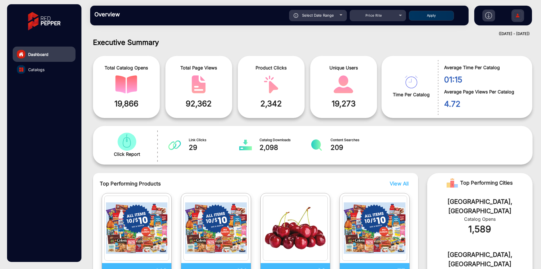
click at [324, 16] on span "Select Date Range" at bounding box center [318, 15] width 32 height 5
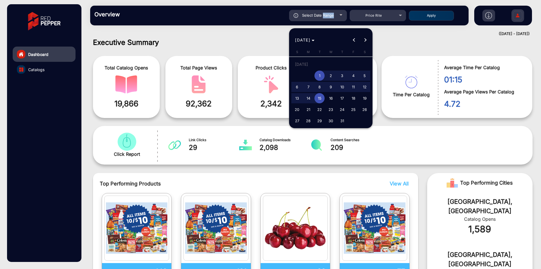
click at [365, 41] on button "Next month" at bounding box center [365, 39] width 11 height 11
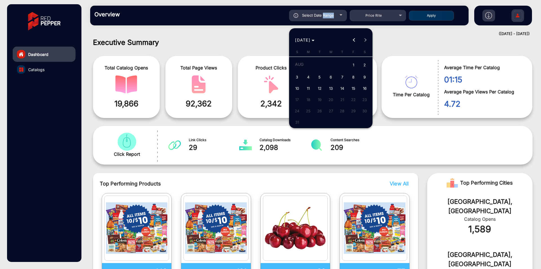
click at [352, 63] on span "1" at bounding box center [353, 65] width 10 height 12
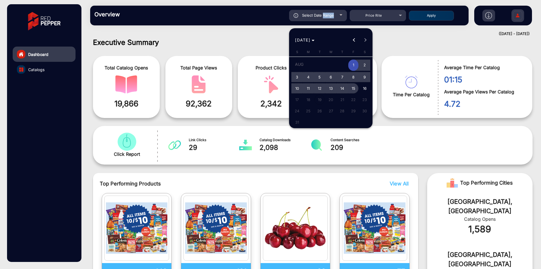
click at [350, 88] on span "15" at bounding box center [353, 88] width 10 height 10
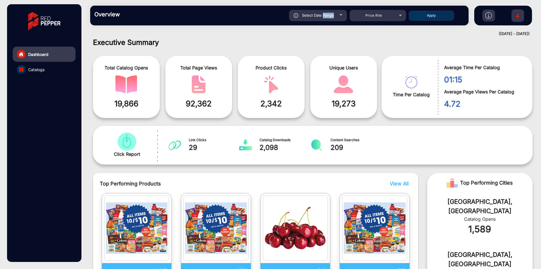
click at [425, 13] on button "Apply" at bounding box center [431, 16] width 45 height 10
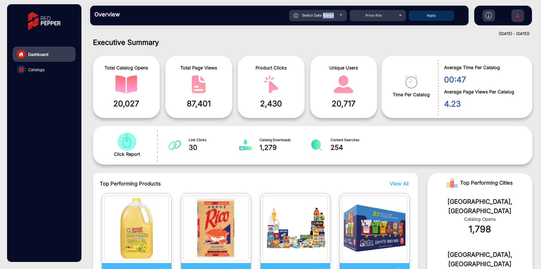
click at [328, 15] on span "Select Date Range" at bounding box center [318, 15] width 32 height 5
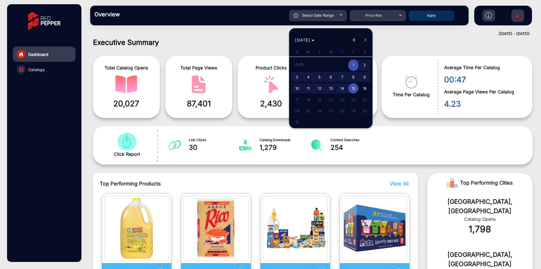
click at [363, 86] on span "16" at bounding box center [365, 88] width 10 height 10
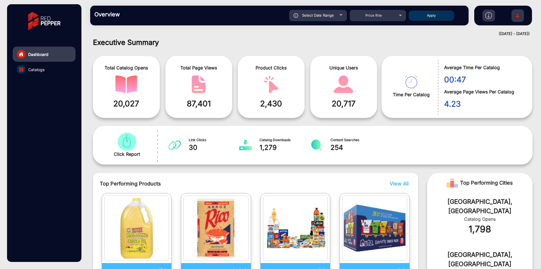
click at [424, 17] on button "Apply" at bounding box center [431, 16] width 45 height 10
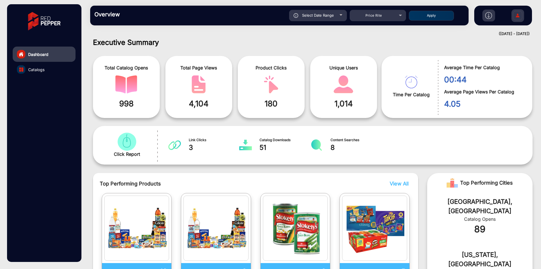
click at [340, 18] on div "Select Date Range" at bounding box center [318, 15] width 58 height 11
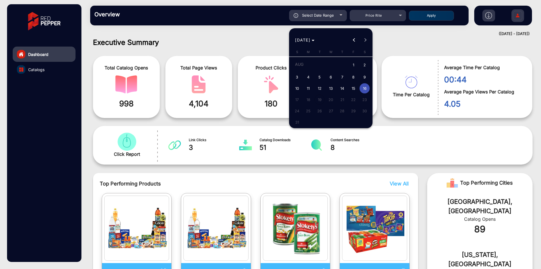
click at [353, 84] on span "15" at bounding box center [353, 88] width 10 height 10
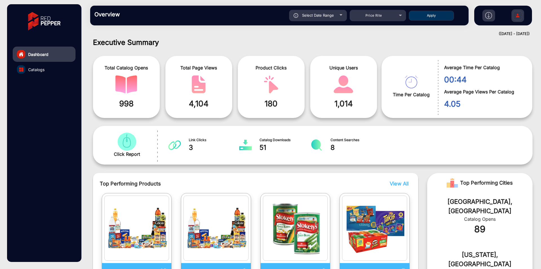
click at [438, 17] on button "Apply" at bounding box center [431, 16] width 45 height 10
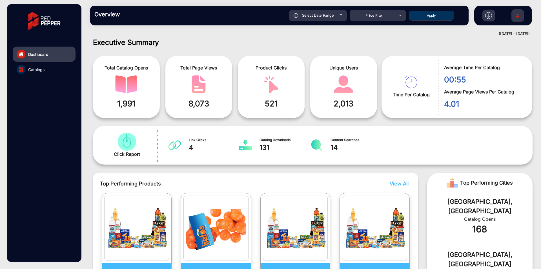
click at [323, 19] on div "Select Date Range" at bounding box center [318, 15] width 58 height 11
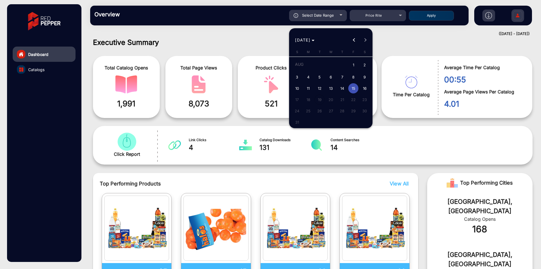
click at [342, 86] on span "14" at bounding box center [342, 88] width 10 height 10
click at [296, 86] on span "10" at bounding box center [297, 88] width 10 height 10
click at [339, 88] on span "14" at bounding box center [342, 88] width 10 height 10
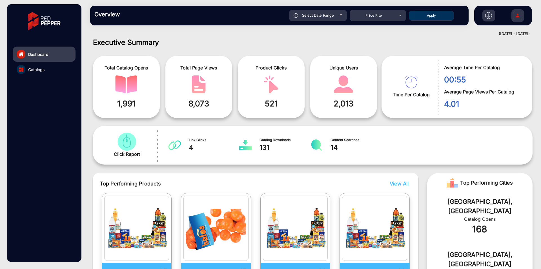
click at [420, 17] on button "Apply" at bounding box center [431, 16] width 45 height 10
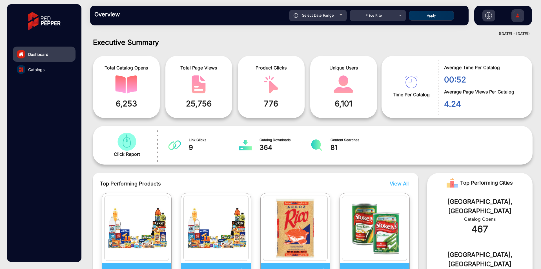
click at [328, 16] on span "Select Date Range" at bounding box center [318, 15] width 32 height 5
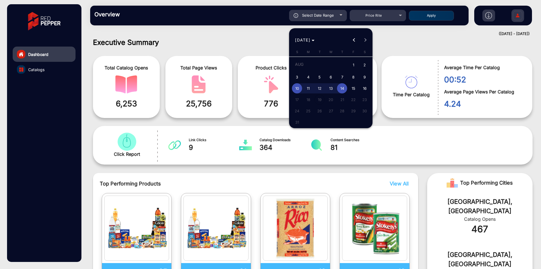
click at [357, 65] on span "1" at bounding box center [353, 65] width 10 height 12
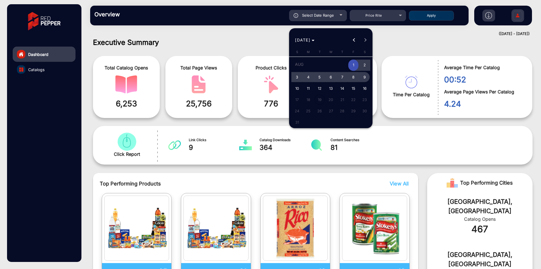
click at [362, 77] on span "9" at bounding box center [365, 77] width 10 height 10
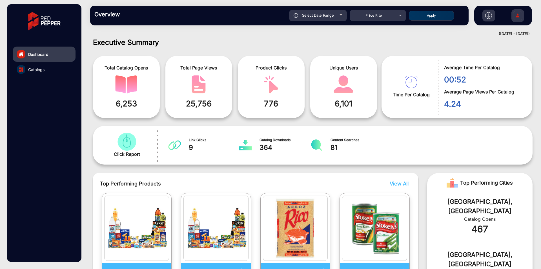
click at [419, 16] on button "Apply" at bounding box center [431, 16] width 45 height 10
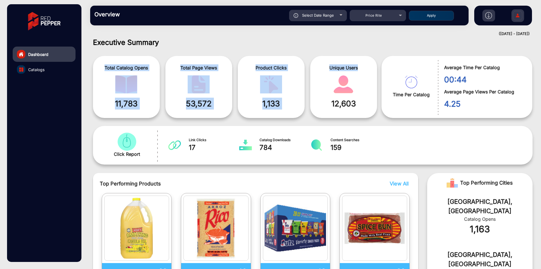
drag, startPoint x: 103, startPoint y: 65, endPoint x: 358, endPoint y: 69, distance: 255.1
click at [358, 69] on div "Total Catalog Opens 11,783 Total Page Views 53,572 Product Clicks 1,133 Unique …" at bounding box center [237, 87] width 289 height 68
drag, startPoint x: 361, startPoint y: 103, endPoint x: 94, endPoint y: 66, distance: 270.0
click at [93, 66] on div "Total Catalog Opens 11,783 Total Page Views 53,572 Product Clicks 1,133 Unique …" at bounding box center [313, 85] width 448 height 72
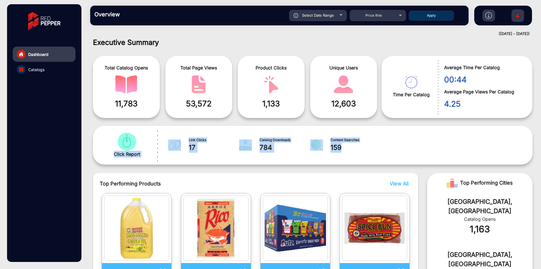
drag, startPoint x: 366, startPoint y: 142, endPoint x: 96, endPoint y: 138, distance: 270.0
click at [96, 138] on div "Click Report Link Clicks 17 Catalog Downloads 784 Content Searches 159" at bounding box center [313, 145] width 440 height 39
click at [492, 128] on div "Click Report Link Clicks 17 Catalog Downloads 784 Content Searches 159" at bounding box center [313, 145] width 440 height 39
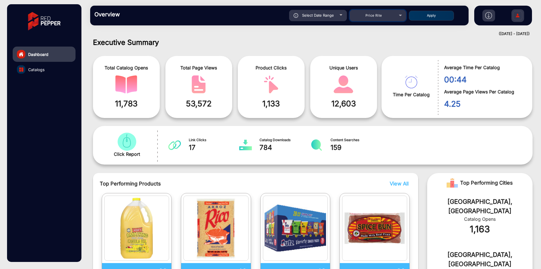
click at [397, 14] on div "Price Rite" at bounding box center [378, 15] width 56 height 7
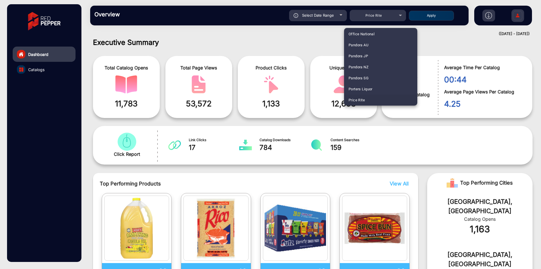
click at [396, 14] on div at bounding box center [270, 134] width 541 height 269
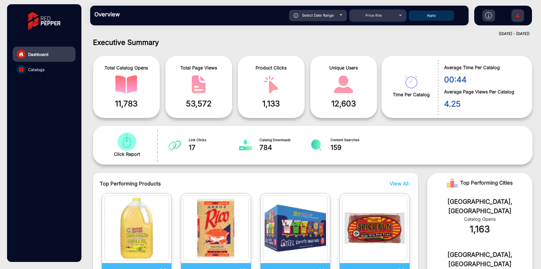
click at [396, 14] on div "Price Rite" at bounding box center [373, 15] width 45 height 7
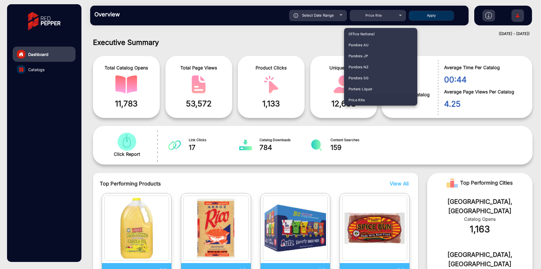
click at [382, 20] on div at bounding box center [270, 134] width 541 height 269
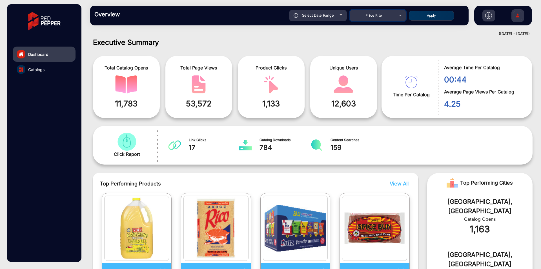
click at [383, 17] on div "Price Rite" at bounding box center [373, 15] width 45 height 7
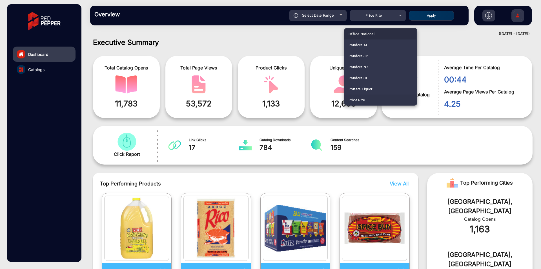
click at [371, 34] on span "Office National" at bounding box center [362, 33] width 26 height 11
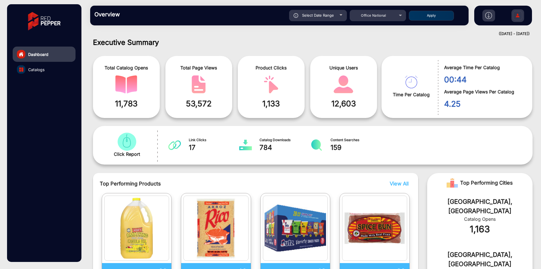
click at [436, 15] on button "Apply" at bounding box center [431, 16] width 45 height 10
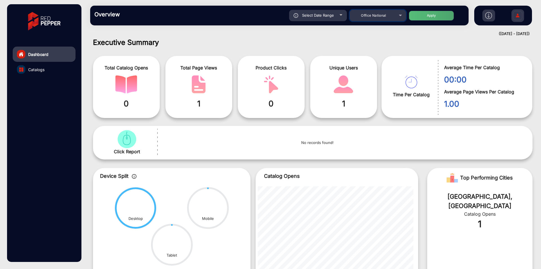
click at [380, 14] on span "Office National" at bounding box center [373, 15] width 25 height 4
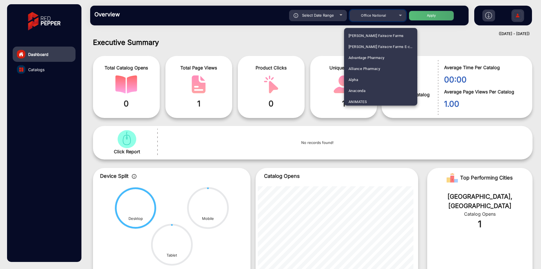
scroll to position [1189, 0]
click at [369, 70] on span "Office Choice" at bounding box center [360, 66] width 23 height 11
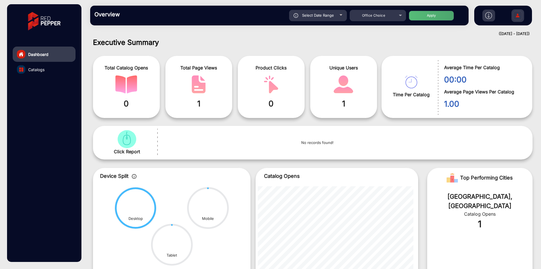
click at [436, 15] on button "Apply" at bounding box center [431, 16] width 45 height 10
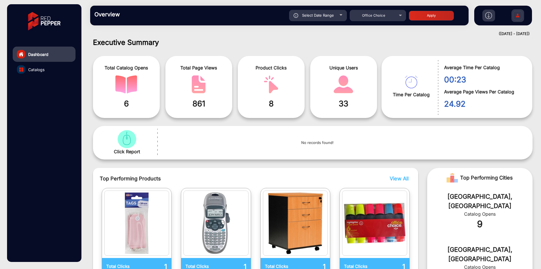
click at [313, 12] on div "Select Date Range" at bounding box center [318, 15] width 58 height 11
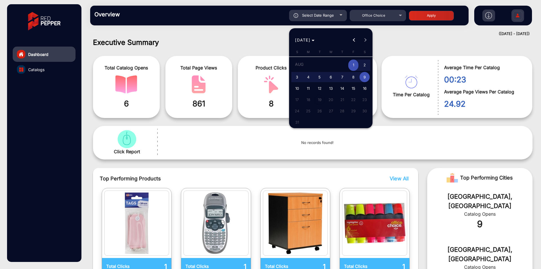
click at [354, 63] on span "1" at bounding box center [353, 65] width 10 height 12
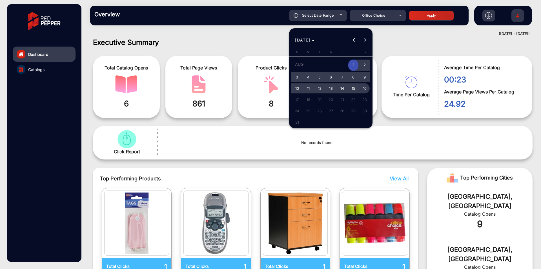
click at [364, 88] on span "16" at bounding box center [365, 88] width 10 height 10
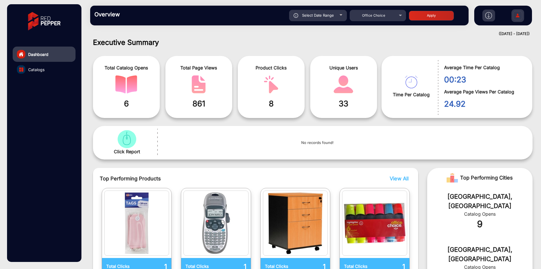
click at [444, 17] on button "Apply" at bounding box center [431, 16] width 45 height 10
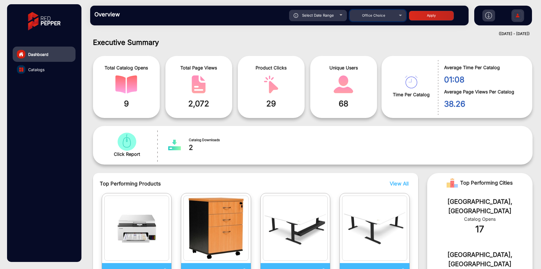
click at [369, 15] on span "Office Choice" at bounding box center [373, 15] width 23 height 4
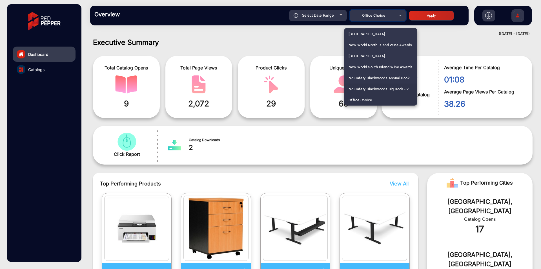
scroll to position [1269, 0]
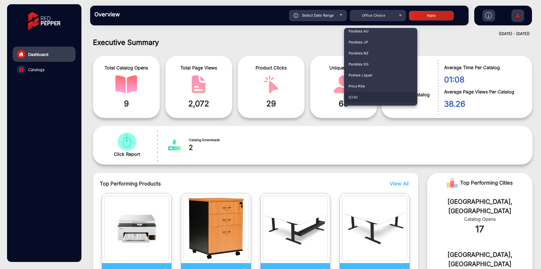
click at [361, 96] on mat-option "QTAC" at bounding box center [380, 97] width 73 height 11
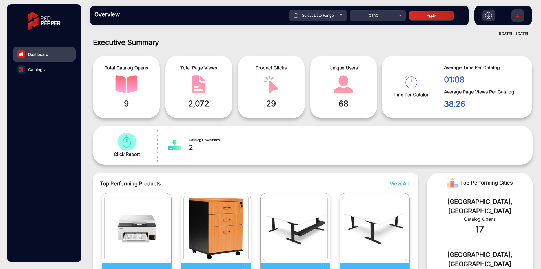
click at [435, 14] on button "Apply" at bounding box center [431, 16] width 45 height 10
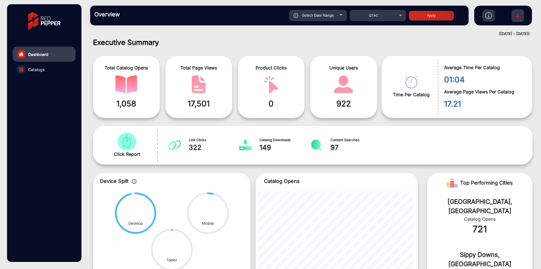
drag, startPoint x: 264, startPoint y: 104, endPoint x: 291, endPoint y: 109, distance: 28.0
click at [291, 109] on span "0" at bounding box center [271, 104] width 58 height 12
click at [284, 109] on span "0" at bounding box center [271, 104] width 58 height 12
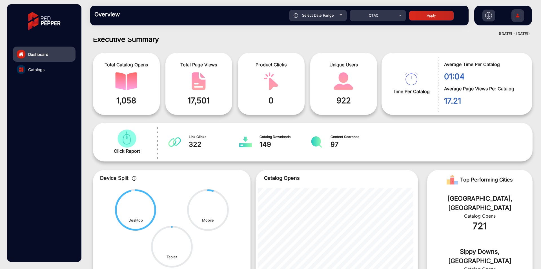
scroll to position [0, 0]
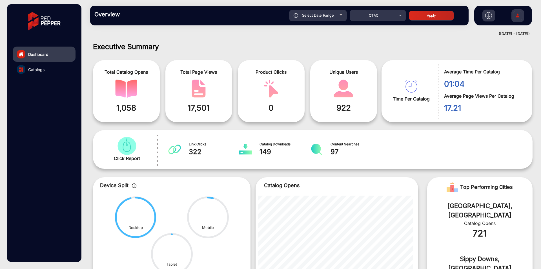
click at [48, 71] on link "Catalogs" at bounding box center [44, 69] width 63 height 15
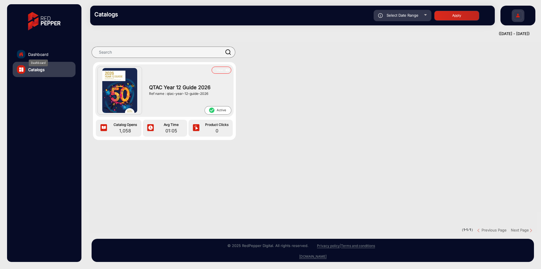
click at [48, 54] on span "Dashboard" at bounding box center [38, 54] width 20 height 6
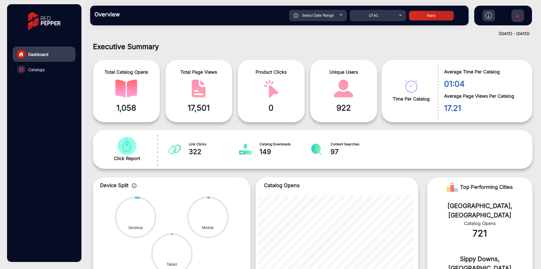
scroll to position [4, 0]
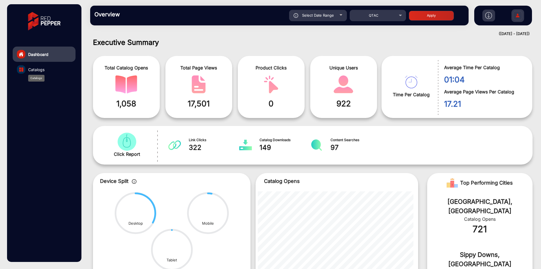
click at [44, 68] on span "Catalogs" at bounding box center [36, 70] width 16 height 6
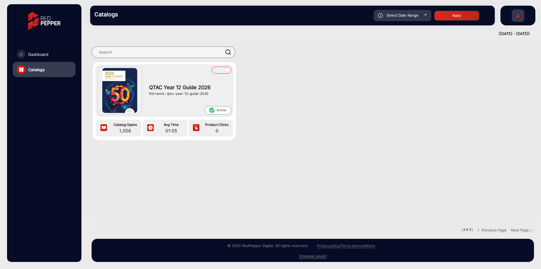
click at [51, 56] on link "Dashboard" at bounding box center [44, 54] width 63 height 15
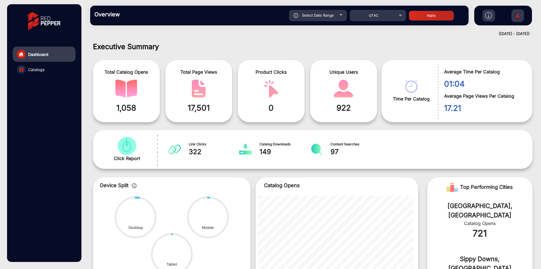
scroll to position [4, 0]
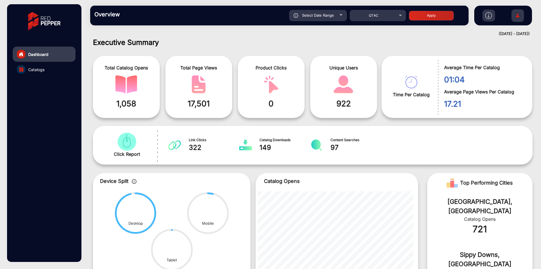
drag, startPoint x: 256, startPoint y: 66, endPoint x: 289, endPoint y: 107, distance: 53.3
click at [289, 107] on div "Product Clicks 0" at bounding box center [271, 87] width 67 height 62
click at [293, 98] on span "0" at bounding box center [271, 104] width 58 height 12
drag, startPoint x: 326, startPoint y: 67, endPoint x: 363, endPoint y: 113, distance: 59.9
click at [363, 113] on div "Unique Users 922" at bounding box center [343, 87] width 67 height 62
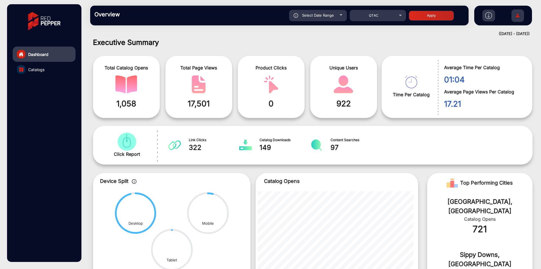
click at [363, 107] on span "922" at bounding box center [344, 104] width 58 height 12
click at [383, 17] on div "QTAC" at bounding box center [373, 15] width 45 height 7
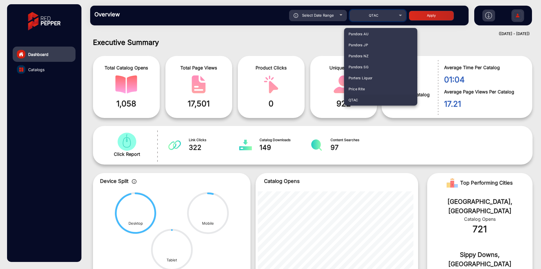
scroll to position [1378, 0]
click at [360, 86] on mat-option "[PERSON_NAME]" at bounding box center [380, 86] width 73 height 11
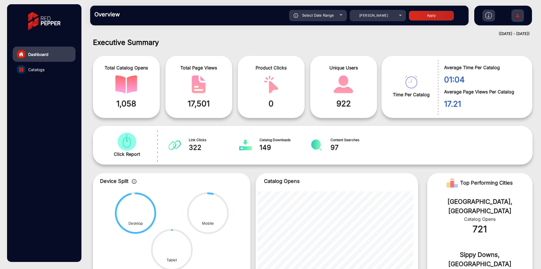
click at [431, 14] on button "Apply" at bounding box center [431, 16] width 45 height 10
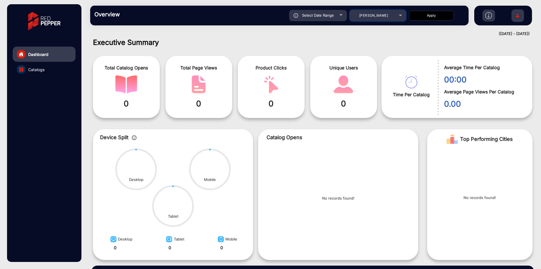
click at [368, 14] on div "[PERSON_NAME]" at bounding box center [373, 15] width 45 height 7
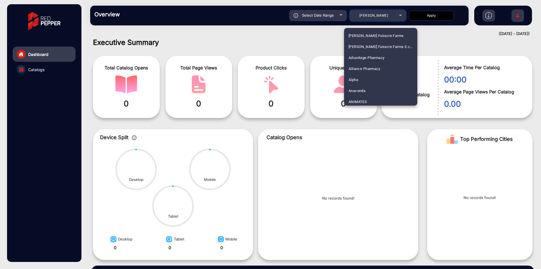
scroll to position [1365, 0]
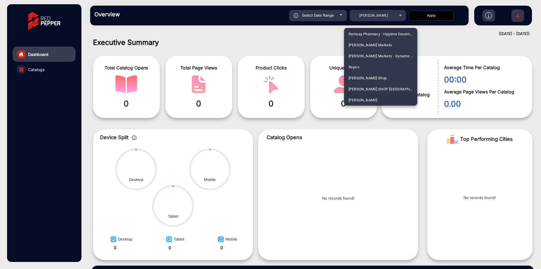
click at [332, 15] on div at bounding box center [270, 134] width 541 height 269
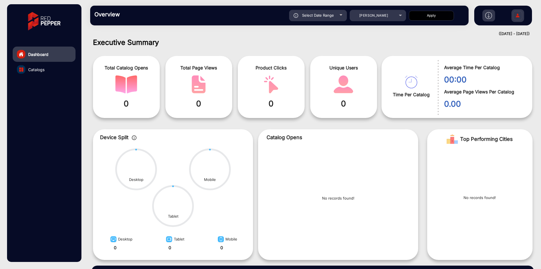
click at [332, 15] on span "Select Date Range" at bounding box center [318, 15] width 32 height 5
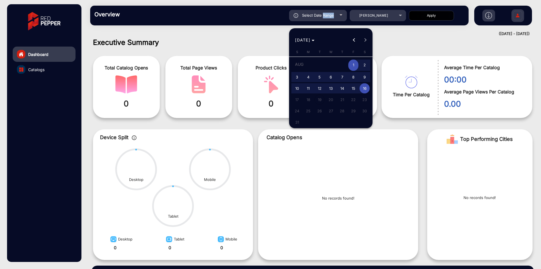
click at [355, 65] on span "1" at bounding box center [353, 65] width 10 height 12
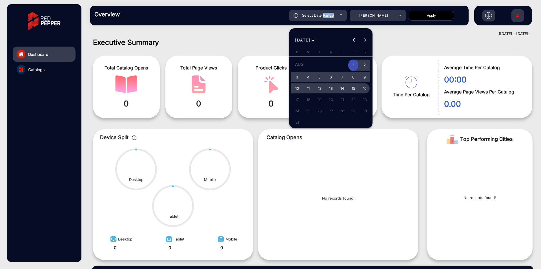
click at [366, 87] on span "16" at bounding box center [365, 88] width 10 height 10
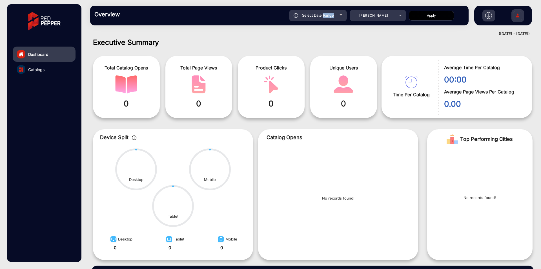
click at [337, 20] on div "Select Date Range" at bounding box center [318, 15] width 58 height 11
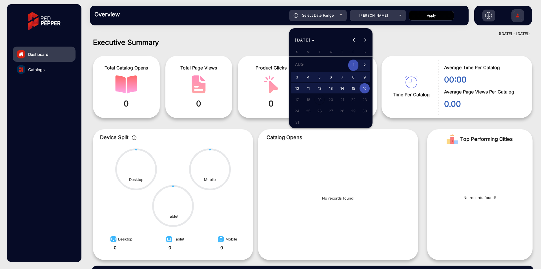
click at [355, 68] on span "1" at bounding box center [353, 65] width 10 height 12
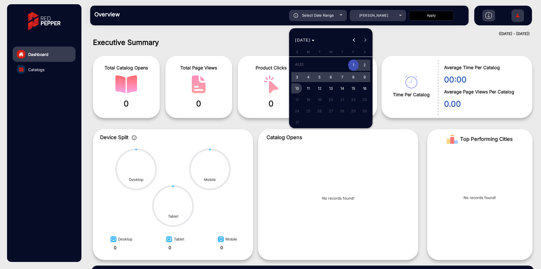
click at [297, 88] on span "10" at bounding box center [297, 88] width 10 height 10
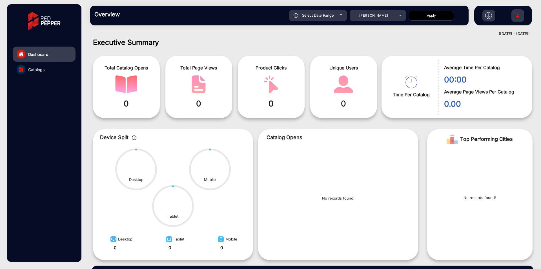
click at [424, 17] on button "Apply" at bounding box center [431, 16] width 45 height 10
click at [333, 15] on span "Select Date Range" at bounding box center [318, 15] width 32 height 5
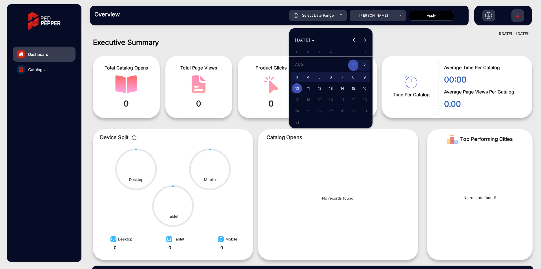
click at [306, 86] on span "11" at bounding box center [308, 88] width 10 height 10
click at [357, 89] on span "15" at bounding box center [353, 88] width 10 height 10
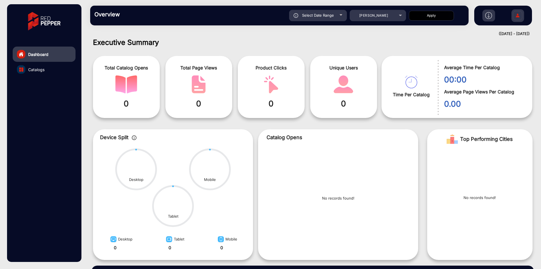
click at [442, 8] on div "Overview Reports Understand what makes your customers tick and learn how they a…" at bounding box center [279, 16] width 379 height 20
click at [441, 12] on button "Apply" at bounding box center [431, 16] width 45 height 10
click at [315, 18] on div "Select Date Range" at bounding box center [318, 15] width 58 height 11
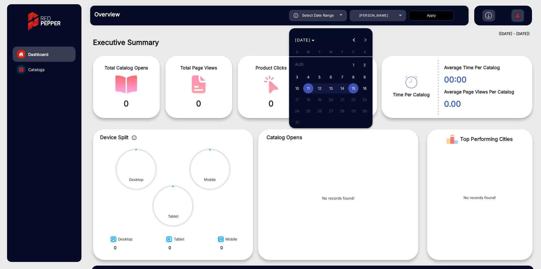
click at [367, 91] on span "16" at bounding box center [365, 88] width 10 height 10
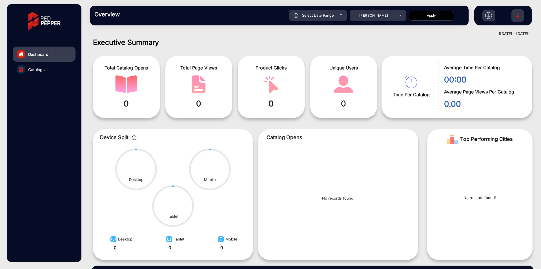
click at [433, 17] on button "Apply" at bounding box center [431, 16] width 45 height 10
click at [324, 17] on span "Select Date Range" at bounding box center [318, 15] width 32 height 5
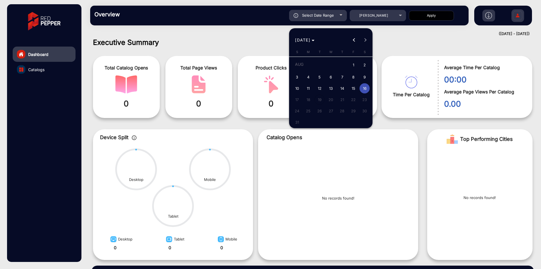
click at [351, 65] on span "1" at bounding box center [353, 65] width 10 height 12
click at [297, 91] on span "10" at bounding box center [297, 88] width 10 height 10
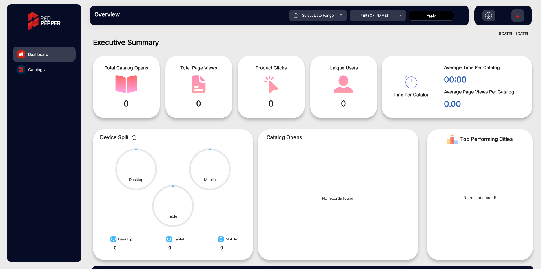
click at [450, 12] on button "Apply" at bounding box center [431, 16] width 45 height 10
click at [61, 70] on link "Catalogs" at bounding box center [44, 69] width 63 height 15
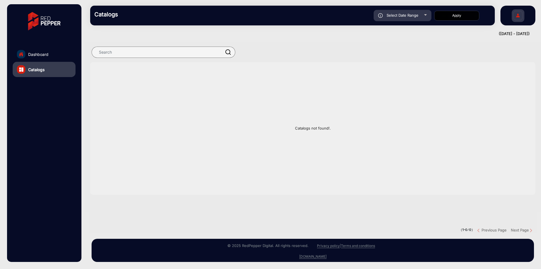
click at [60, 56] on link "Dashboard" at bounding box center [44, 54] width 63 height 15
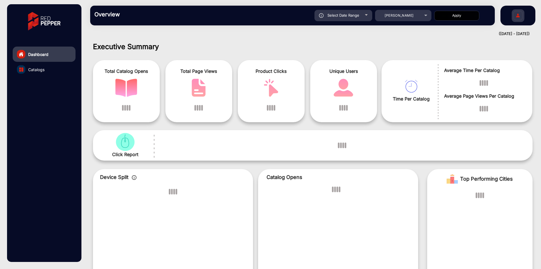
scroll to position [4, 0]
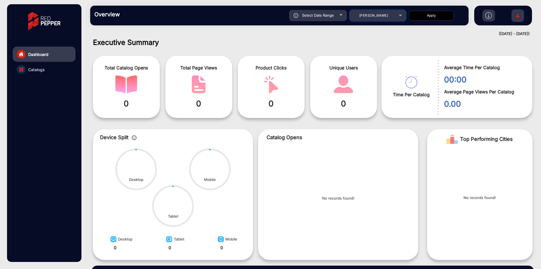
click at [362, 16] on div "[PERSON_NAME]" at bounding box center [373, 15] width 45 height 7
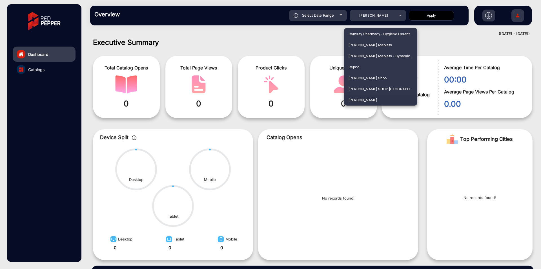
click at [379, 16] on div at bounding box center [270, 134] width 541 height 269
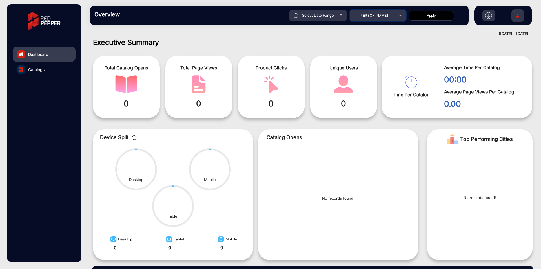
click at [379, 16] on span "[PERSON_NAME]" at bounding box center [373, 15] width 29 height 4
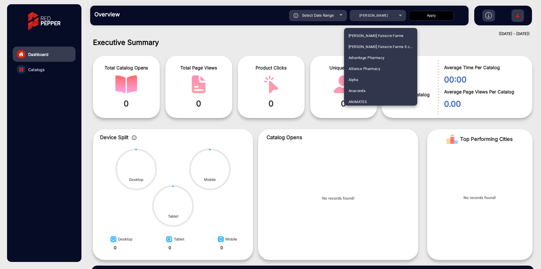
click at [342, 12] on div at bounding box center [270, 134] width 541 height 269
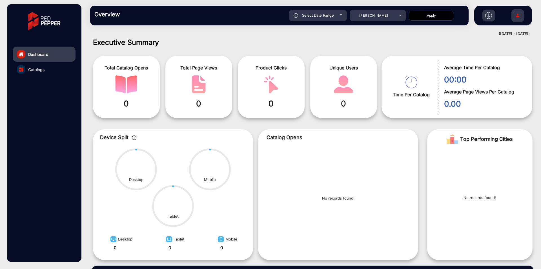
click at [340, 15] on div at bounding box center [341, 14] width 3 height 1
click at [335, 18] on div "Select Date Range" at bounding box center [318, 15] width 58 height 11
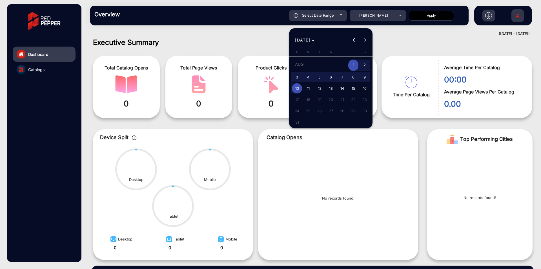
click at [333, 78] on span "6" at bounding box center [331, 77] width 10 height 10
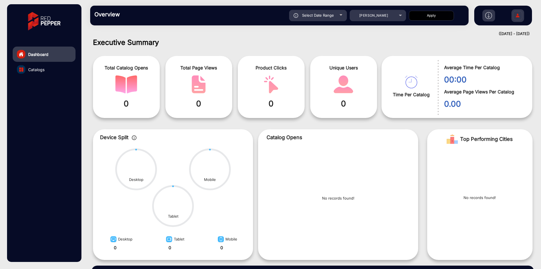
click at [418, 13] on button "Apply" at bounding box center [431, 16] width 45 height 10
click at [339, 19] on div "Select Date Range" at bounding box center [318, 15] width 58 height 11
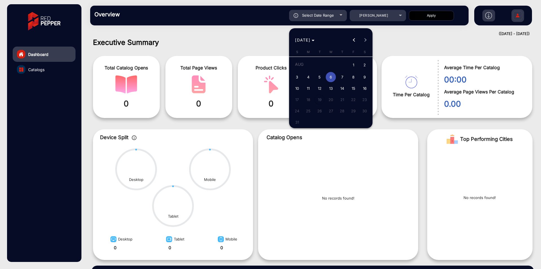
click at [331, 77] on span "6" at bounding box center [331, 77] width 10 height 10
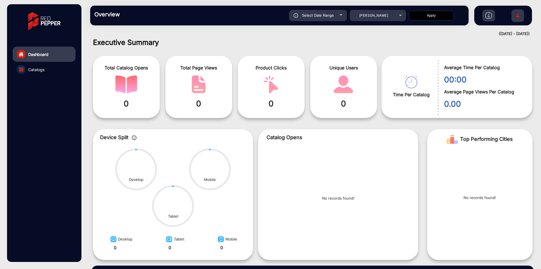
click at [316, 16] on span "Select Date Range" at bounding box center [318, 15] width 32 height 5
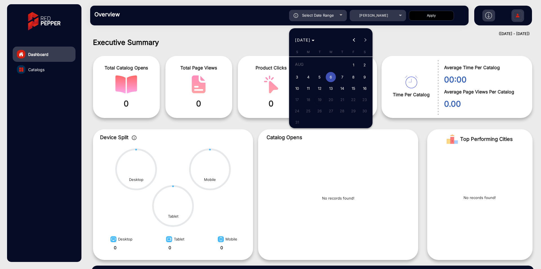
click at [351, 64] on span "1" at bounding box center [353, 65] width 10 height 12
click at [297, 91] on span "10" at bounding box center [297, 88] width 10 height 10
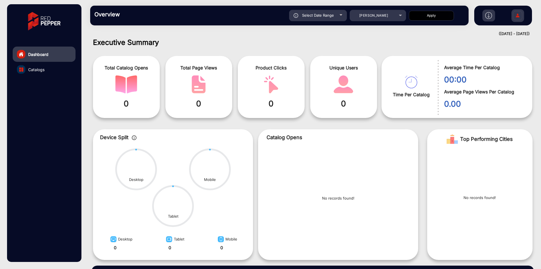
click at [440, 16] on button "Apply" at bounding box center [431, 16] width 45 height 10
